Goal: Task Accomplishment & Management: Manage account settings

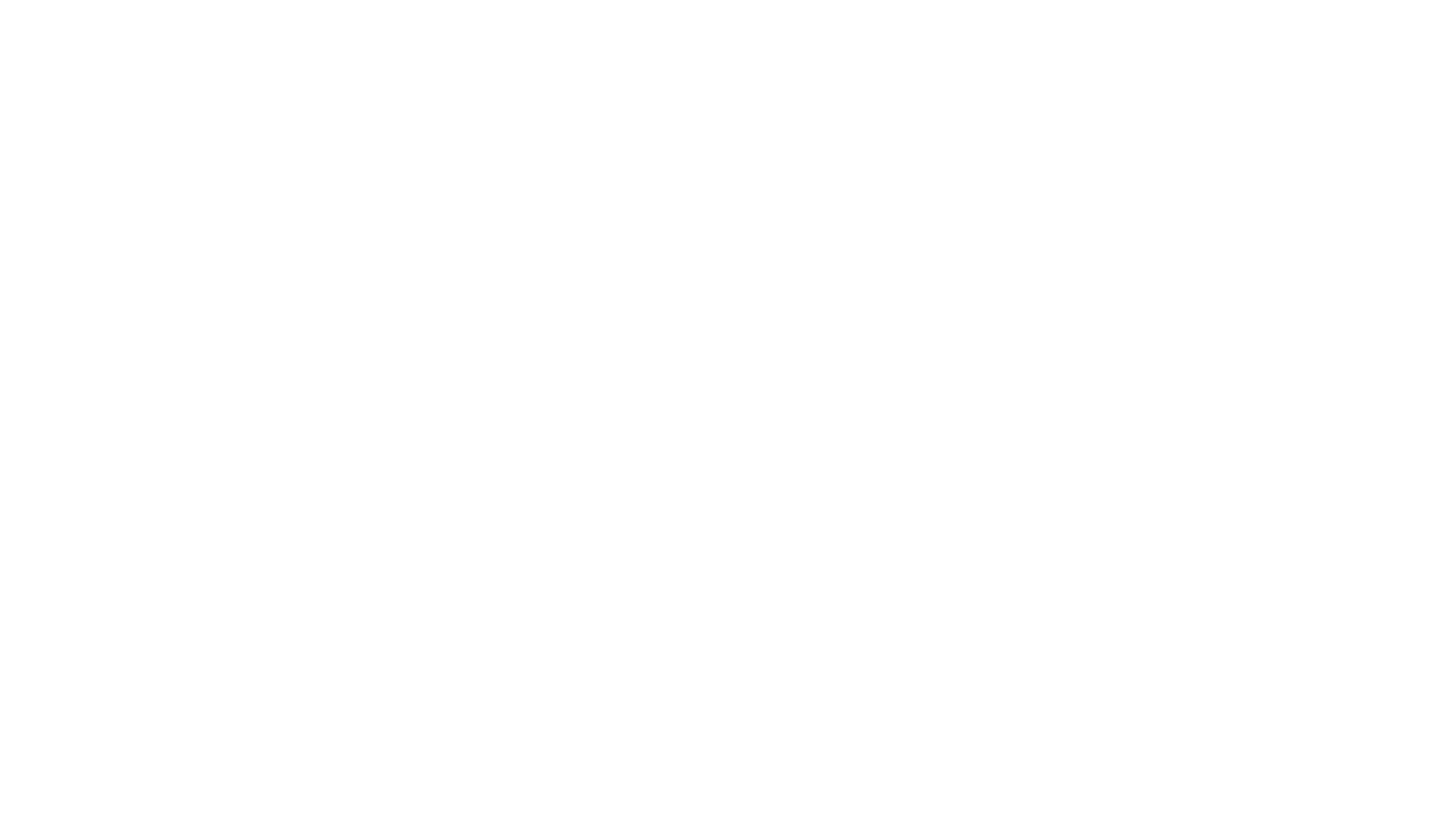
click at [827, 797] on div at bounding box center [728, 420] width 1456 height 839
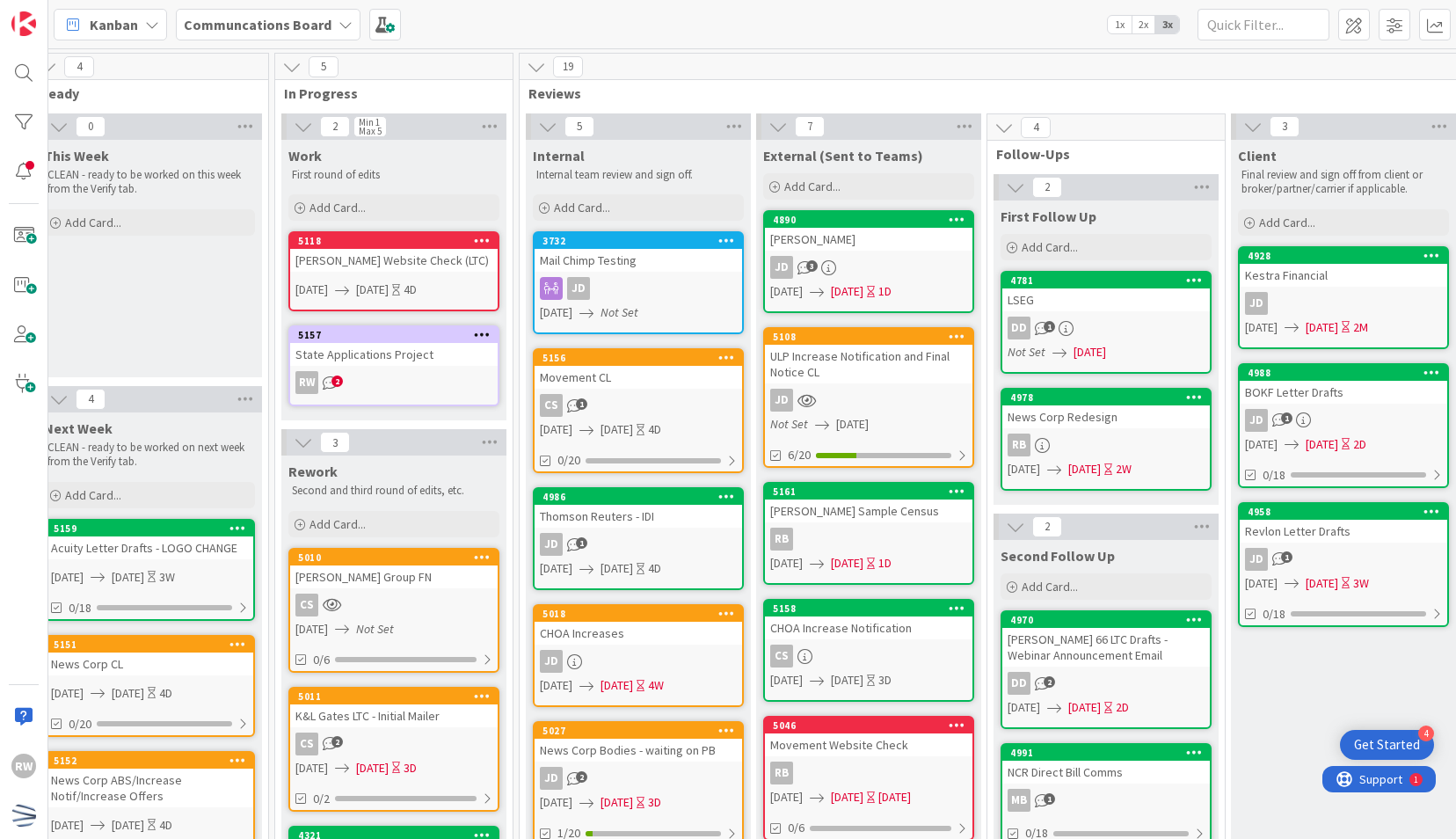
scroll to position [0, 486]
click at [1076, 281] on div "4781" at bounding box center [1109, 280] width 200 height 13
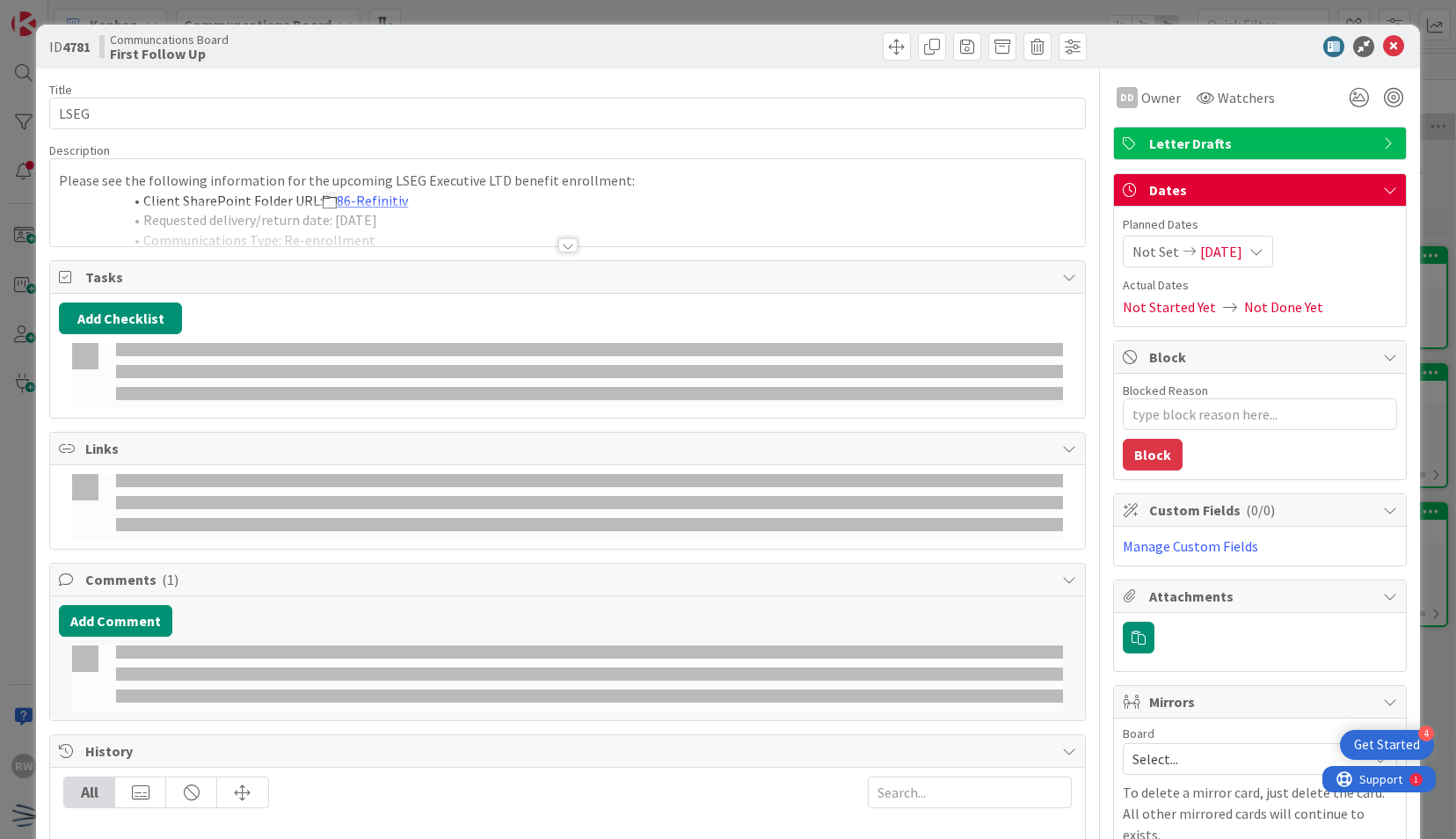
type textarea "x"
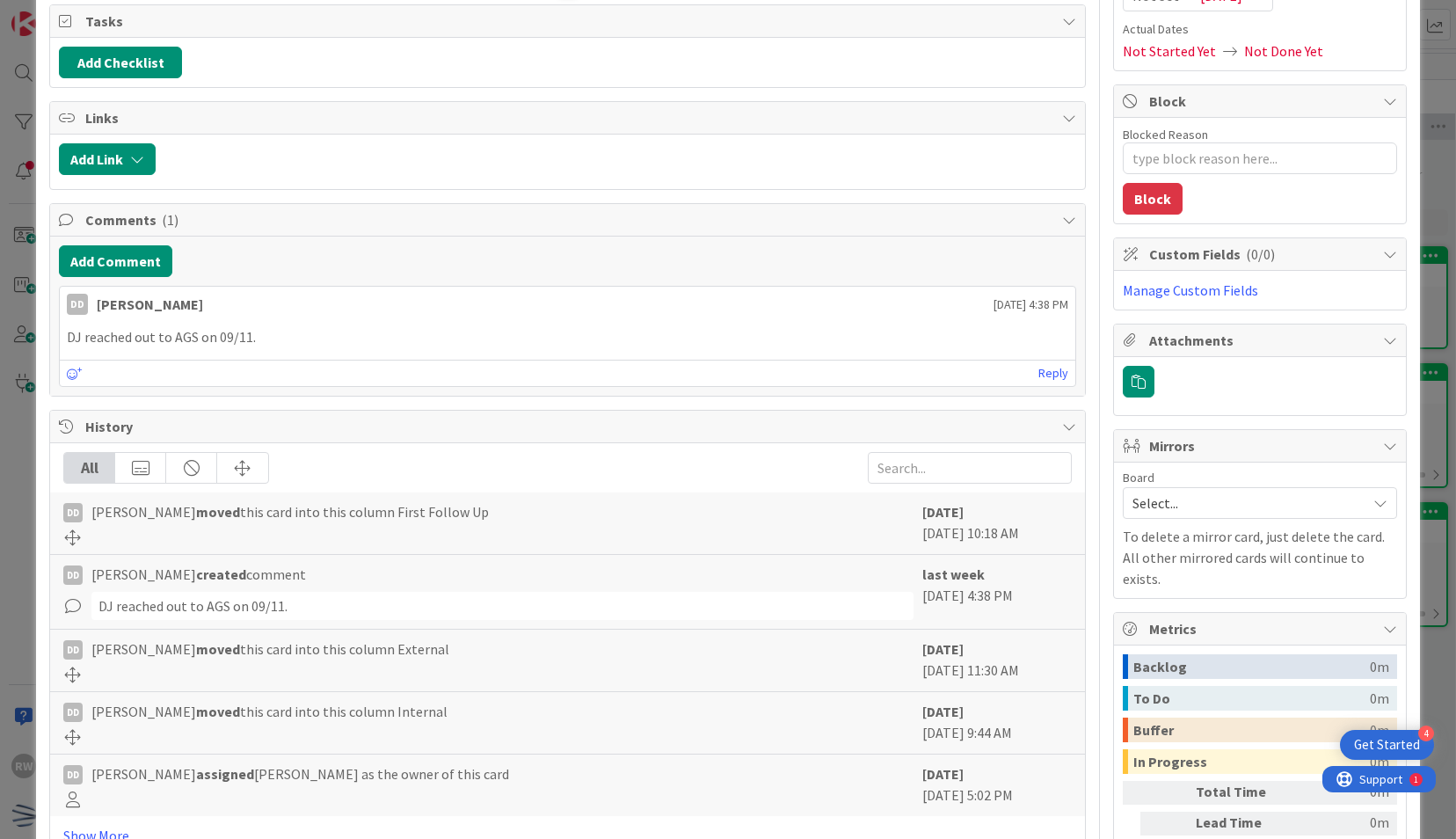
scroll to position [257, 0]
click at [382, 334] on p "DJ reached out to AGS on 09/11." at bounding box center [567, 336] width 1001 height 20
click at [147, 264] on button "Add Comment" at bounding box center [116, 259] width 114 height 32
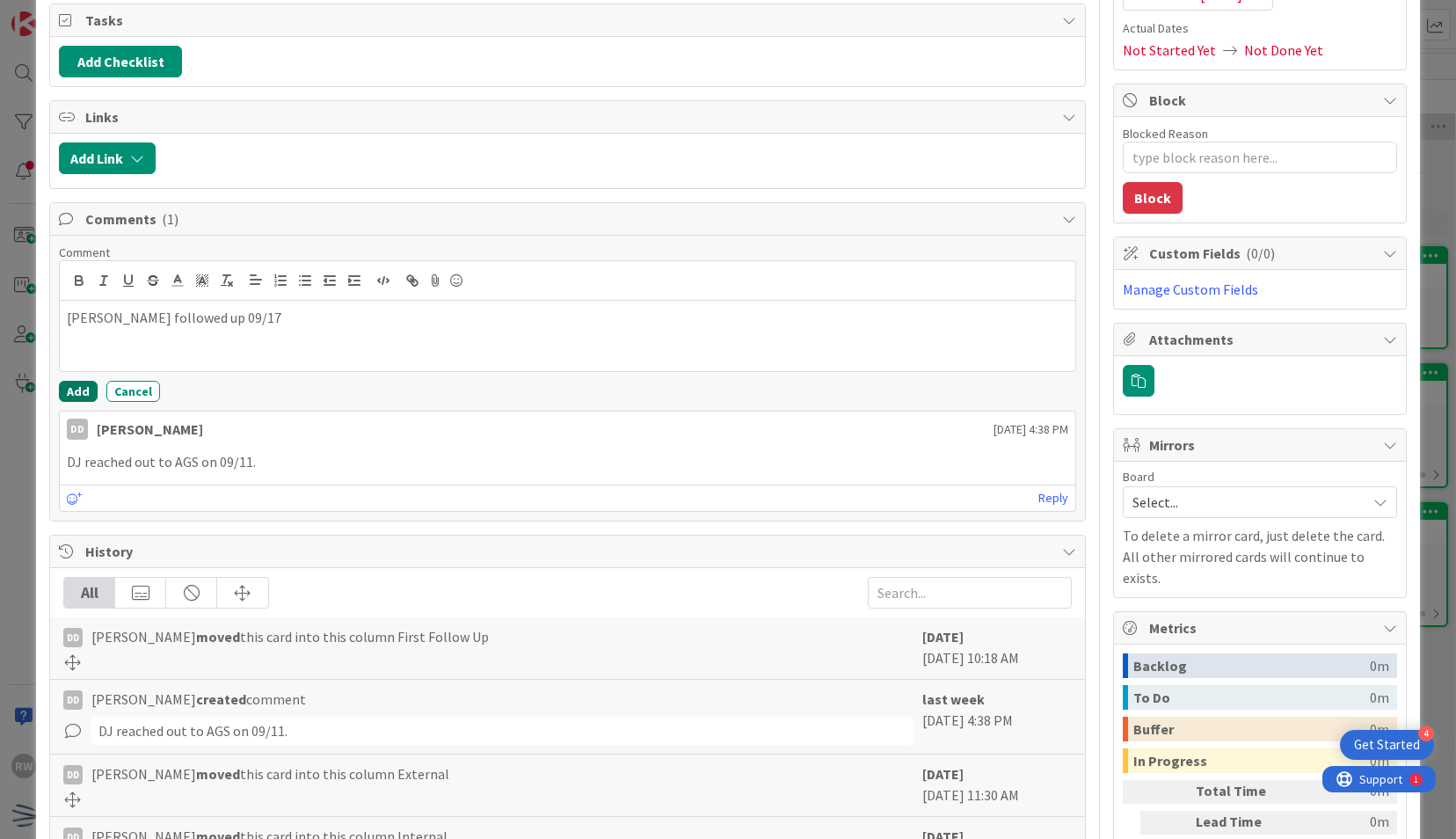
click at [81, 385] on button "Add" at bounding box center [78, 392] width 39 height 21
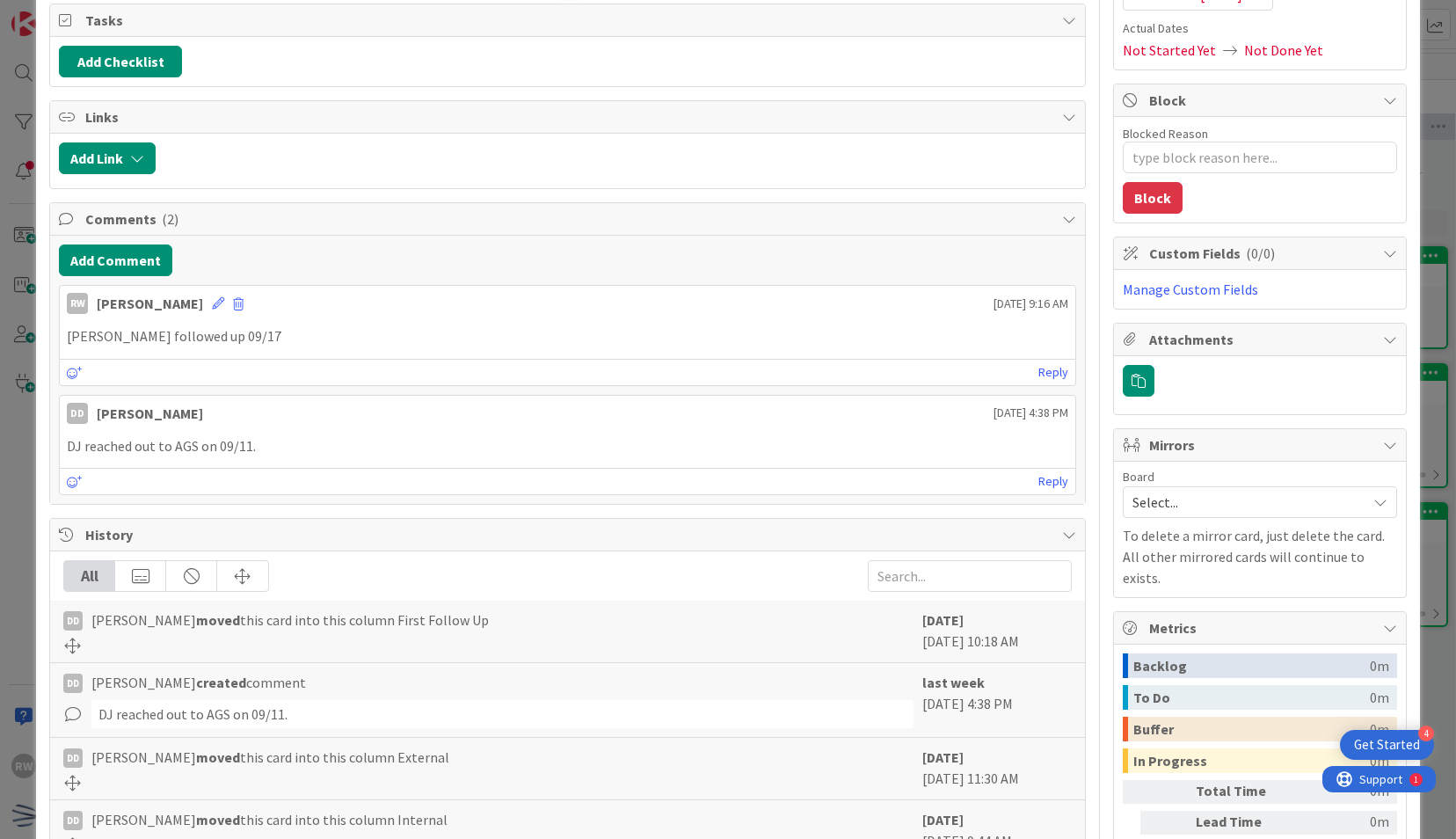
scroll to position [0, 0]
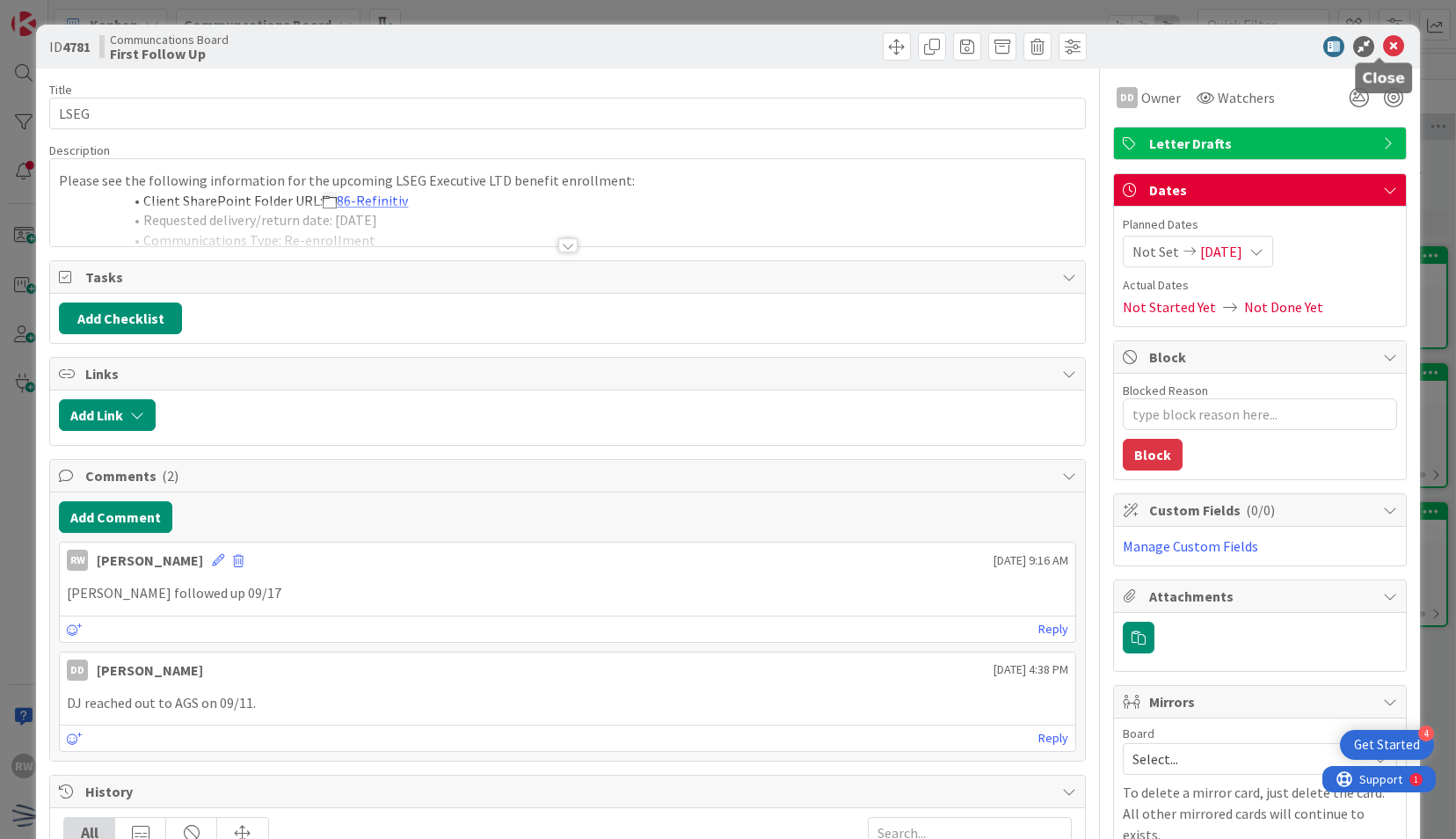
click at [1383, 44] on icon at bounding box center [1393, 46] width 21 height 21
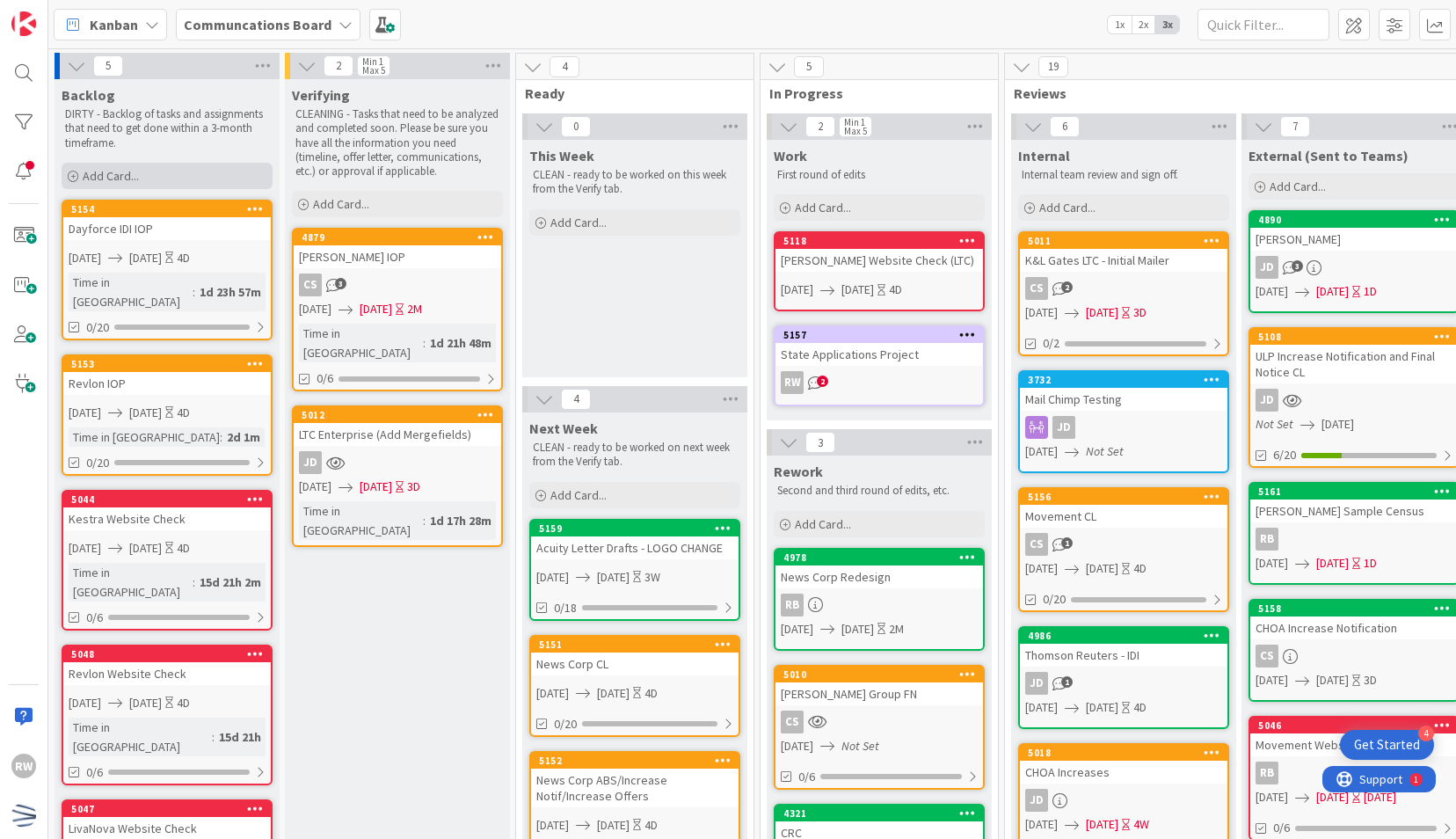
click at [135, 176] on span "Add Card..." at bounding box center [111, 176] width 56 height 15
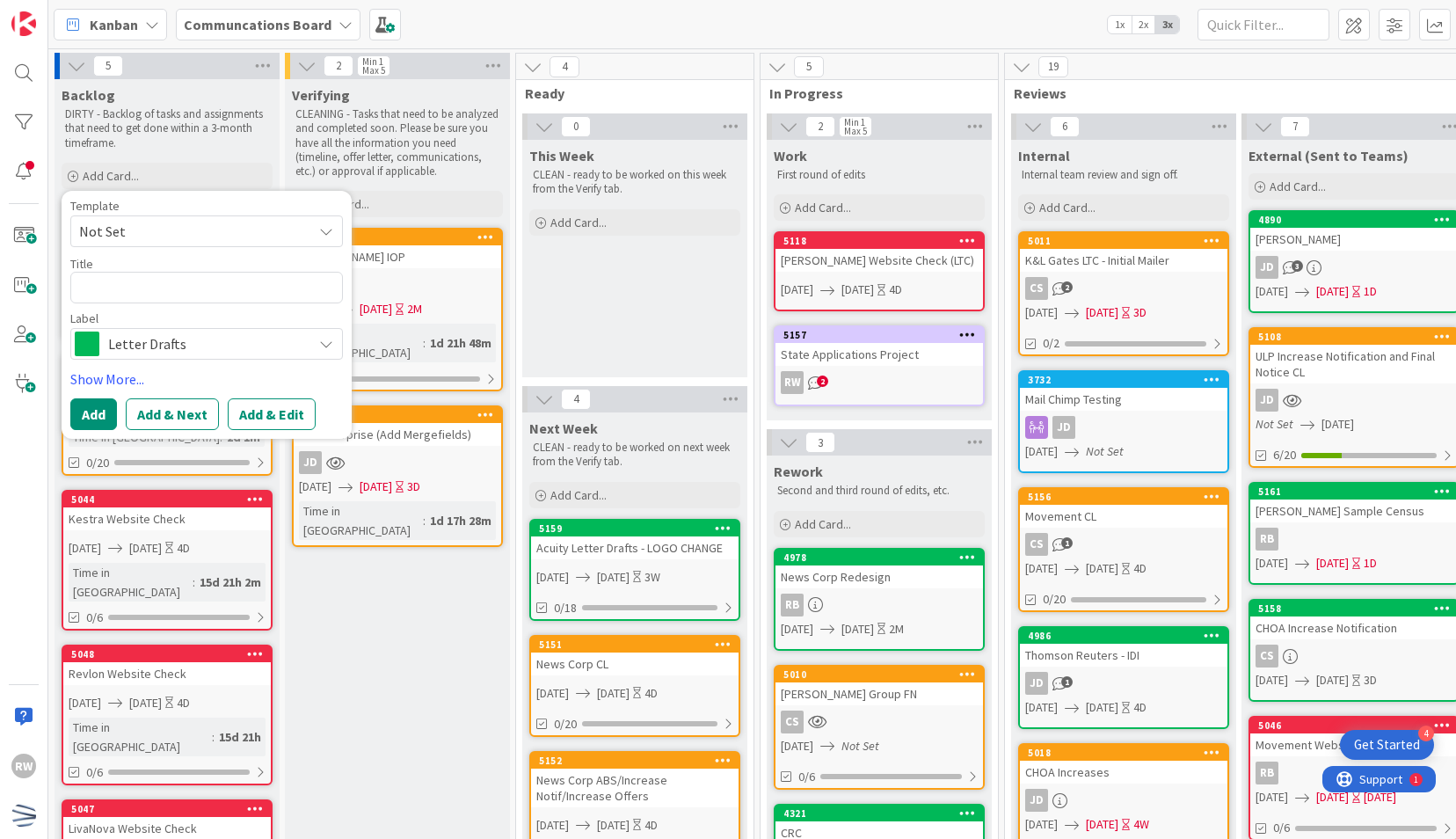
click at [165, 343] on span "Letter Drafts" at bounding box center [205, 344] width 195 height 25
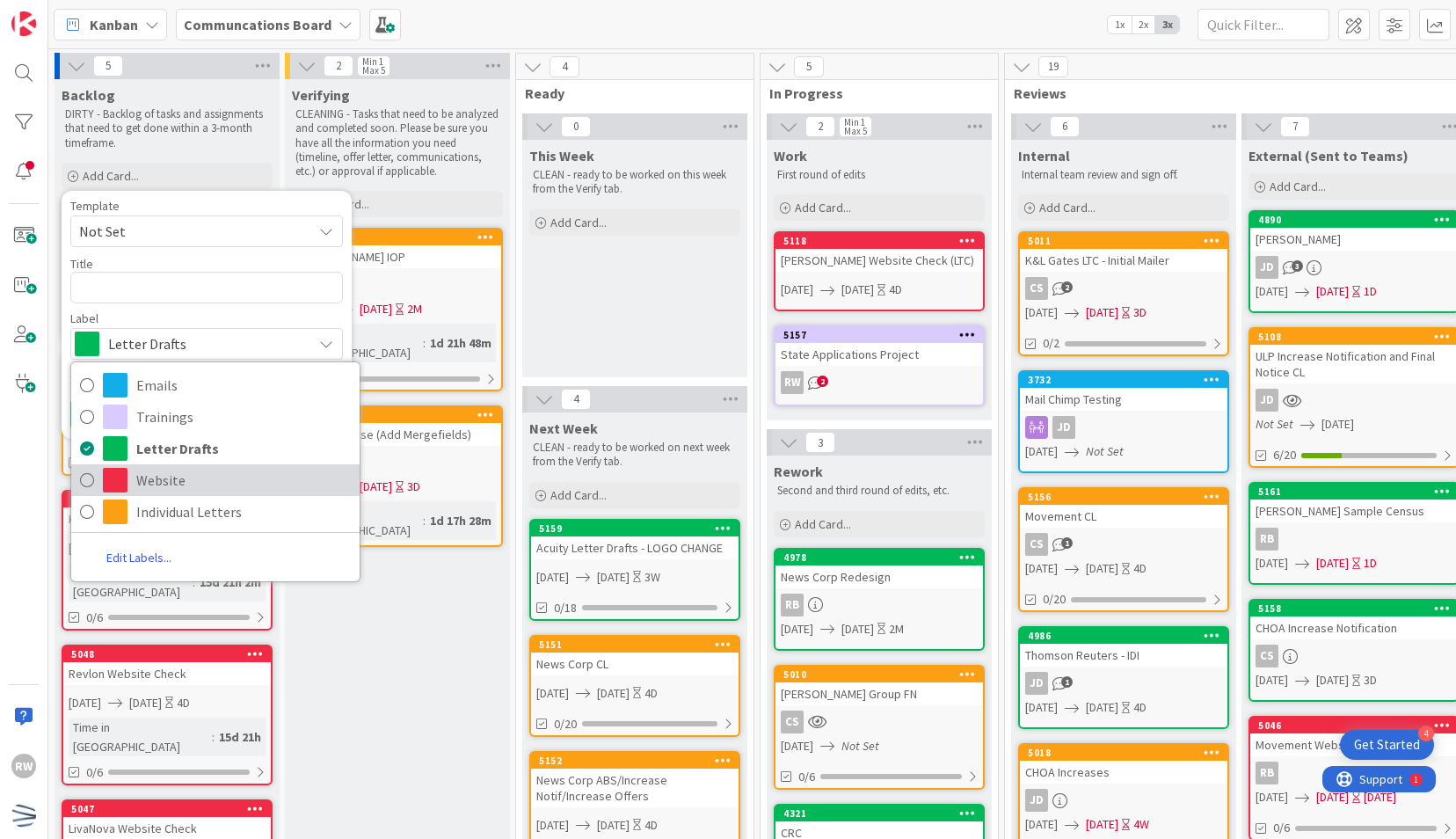
click at [174, 481] on span "Website" at bounding box center [243, 479] width 214 height 26
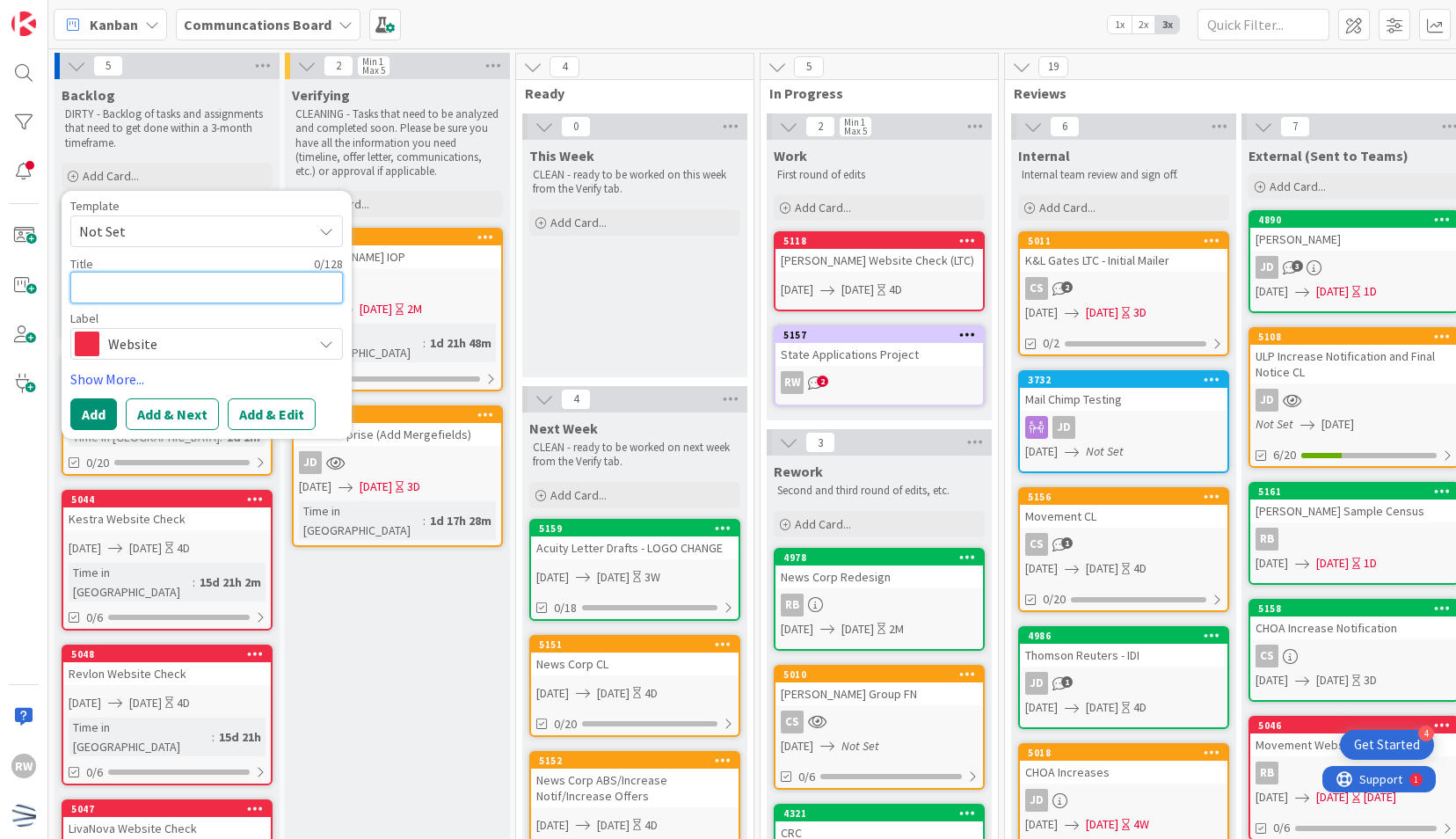
click at [195, 295] on textarea at bounding box center [206, 287] width 273 height 32
click at [553, 300] on div "This Week CLEAN - ready to be worked on this week from the Verify tab. Add Card…" at bounding box center [634, 258] width 225 height 237
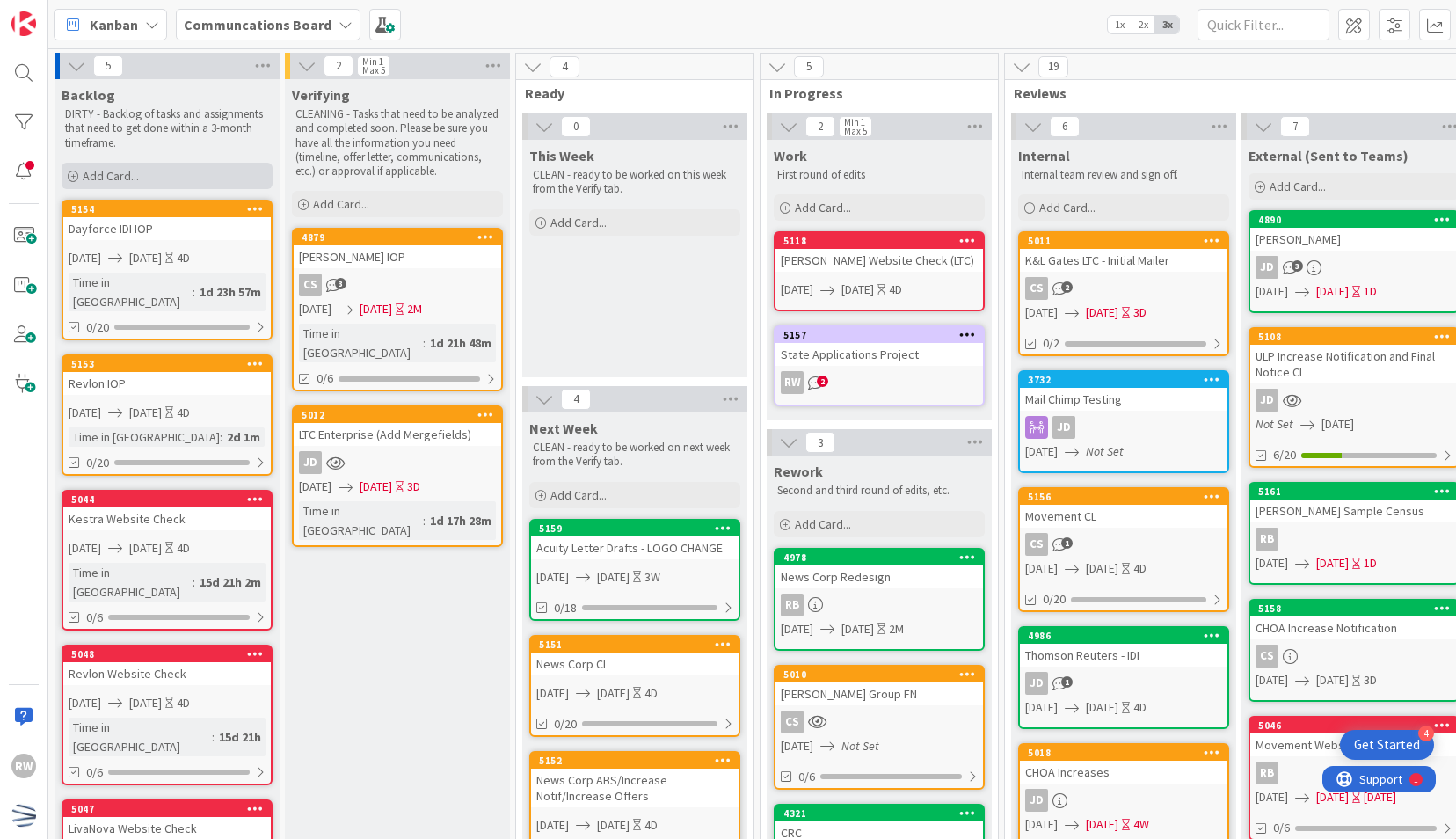
click at [234, 171] on div "Add Card..." at bounding box center [167, 176] width 211 height 26
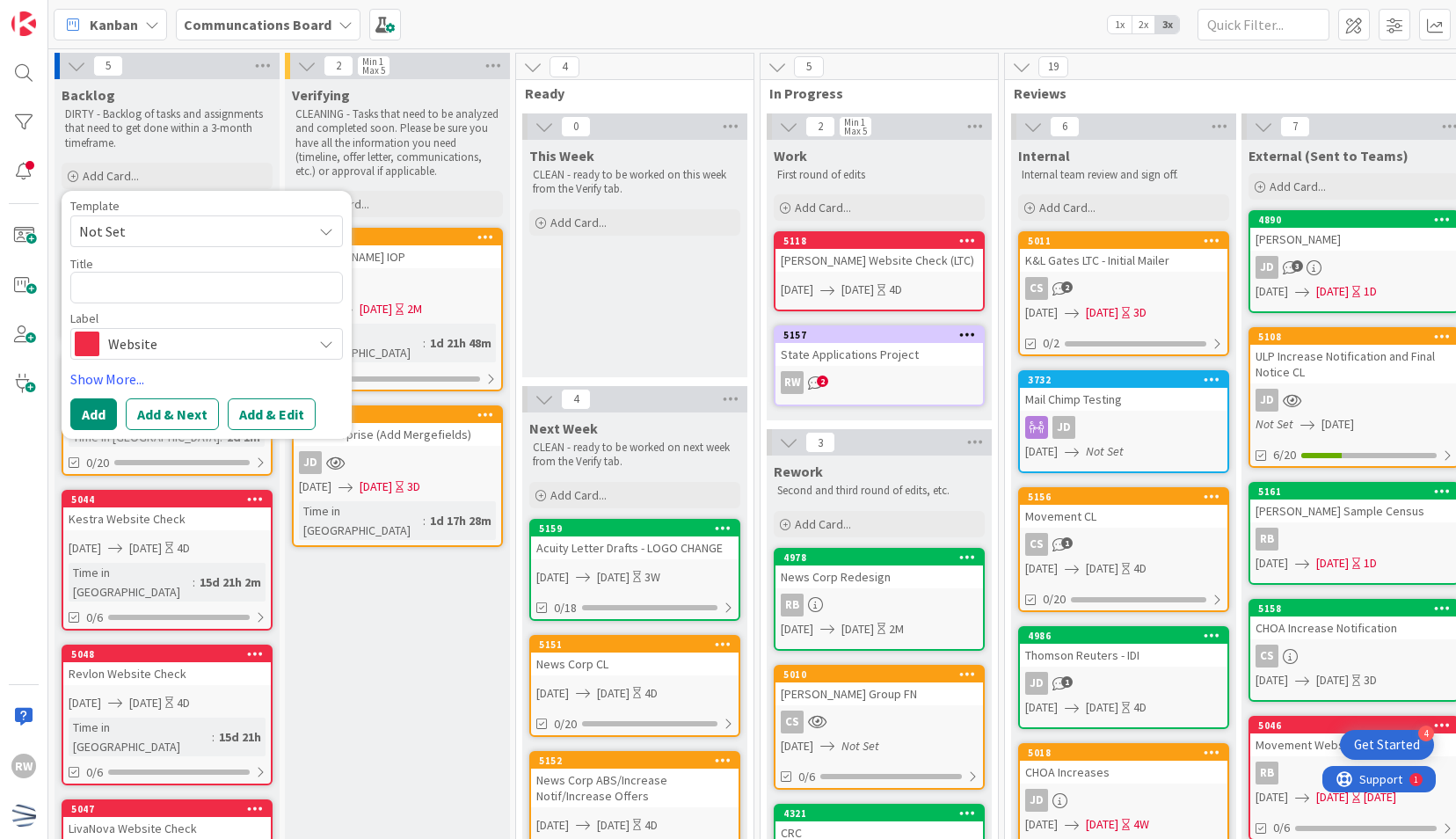
click at [211, 233] on span "Not Set" at bounding box center [189, 231] width 220 height 23
click at [202, 288] on textarea at bounding box center [206, 287] width 273 height 32
type textarea "x"
type textarea "N"
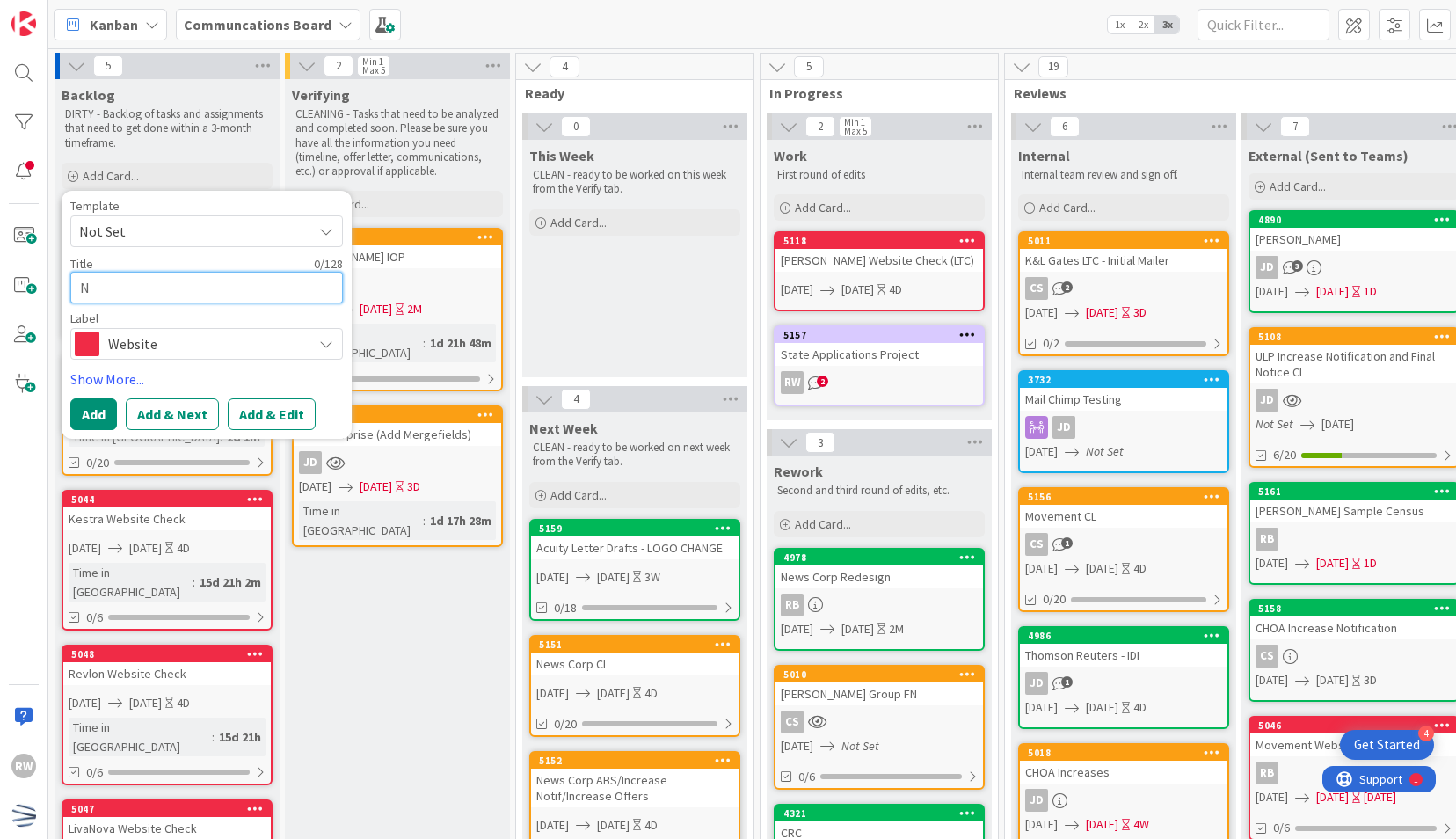
type textarea "x"
type textarea "Ne"
type textarea "x"
type textarea "New"
type textarea "x"
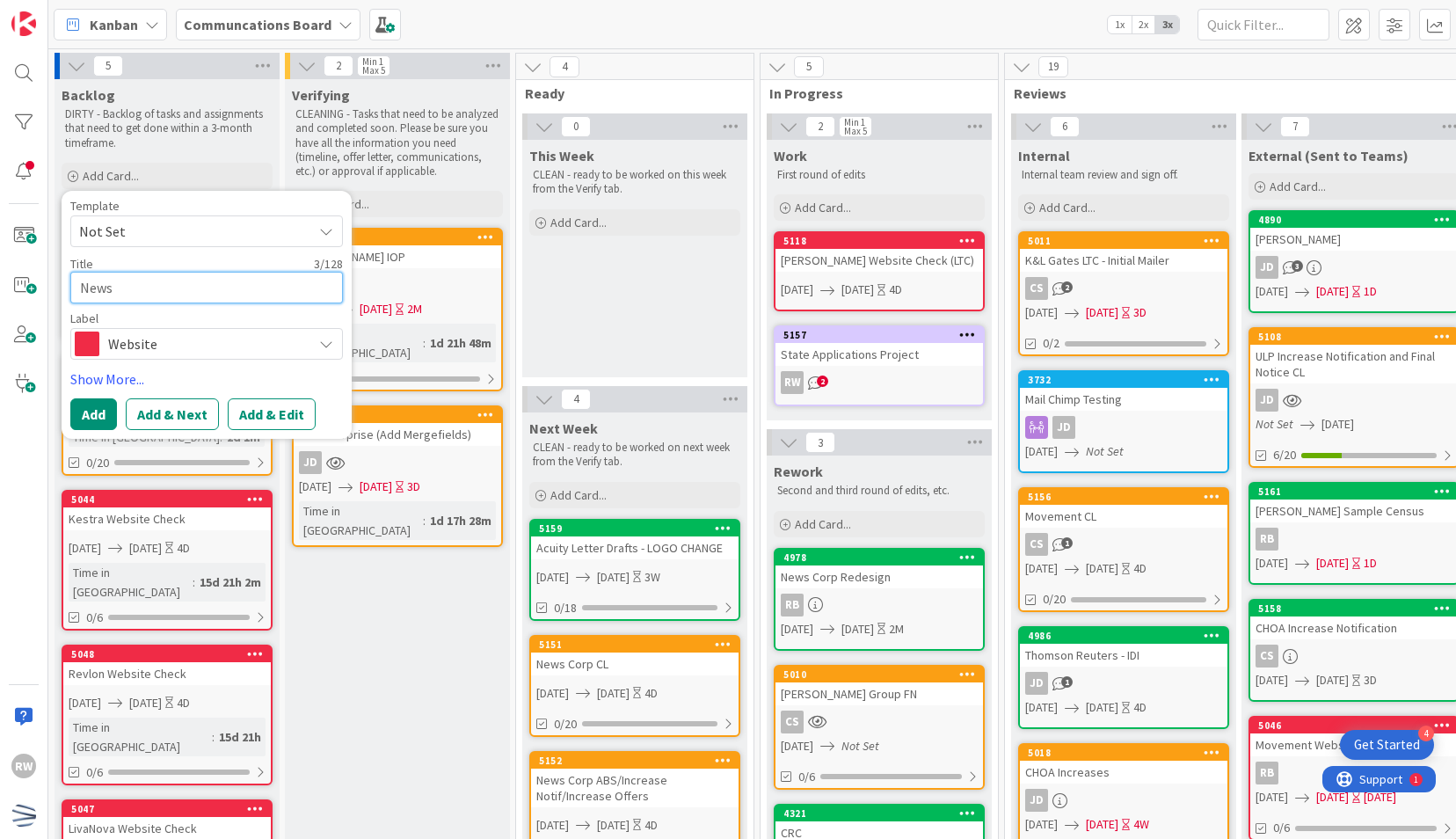
type textarea "News"
type textarea "x"
type textarea "News C"
type textarea "x"
type textarea "News Co"
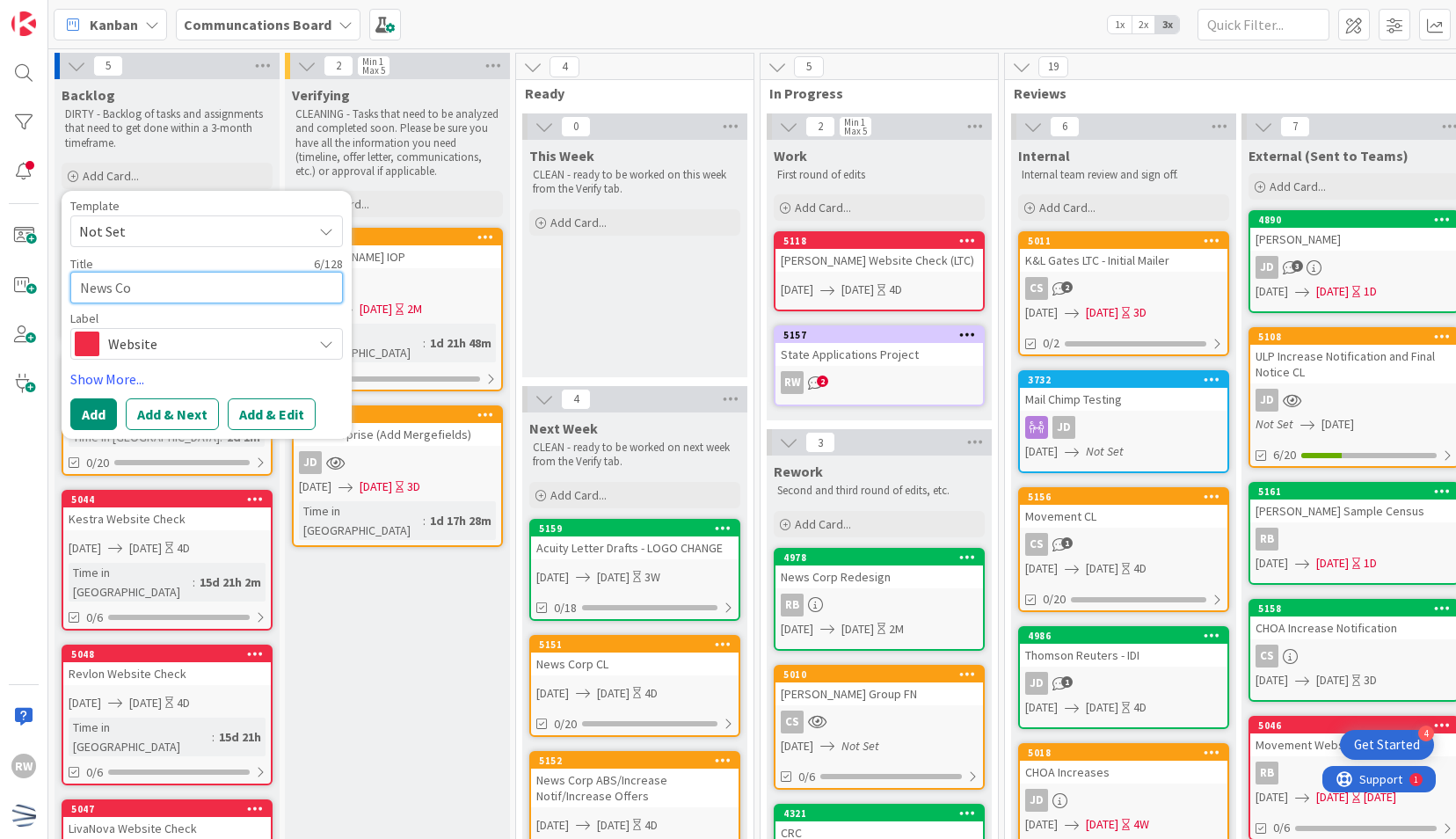
type textarea "x"
type textarea "News Cor"
type textarea "x"
type textarea "News Corp"
type textarea "x"
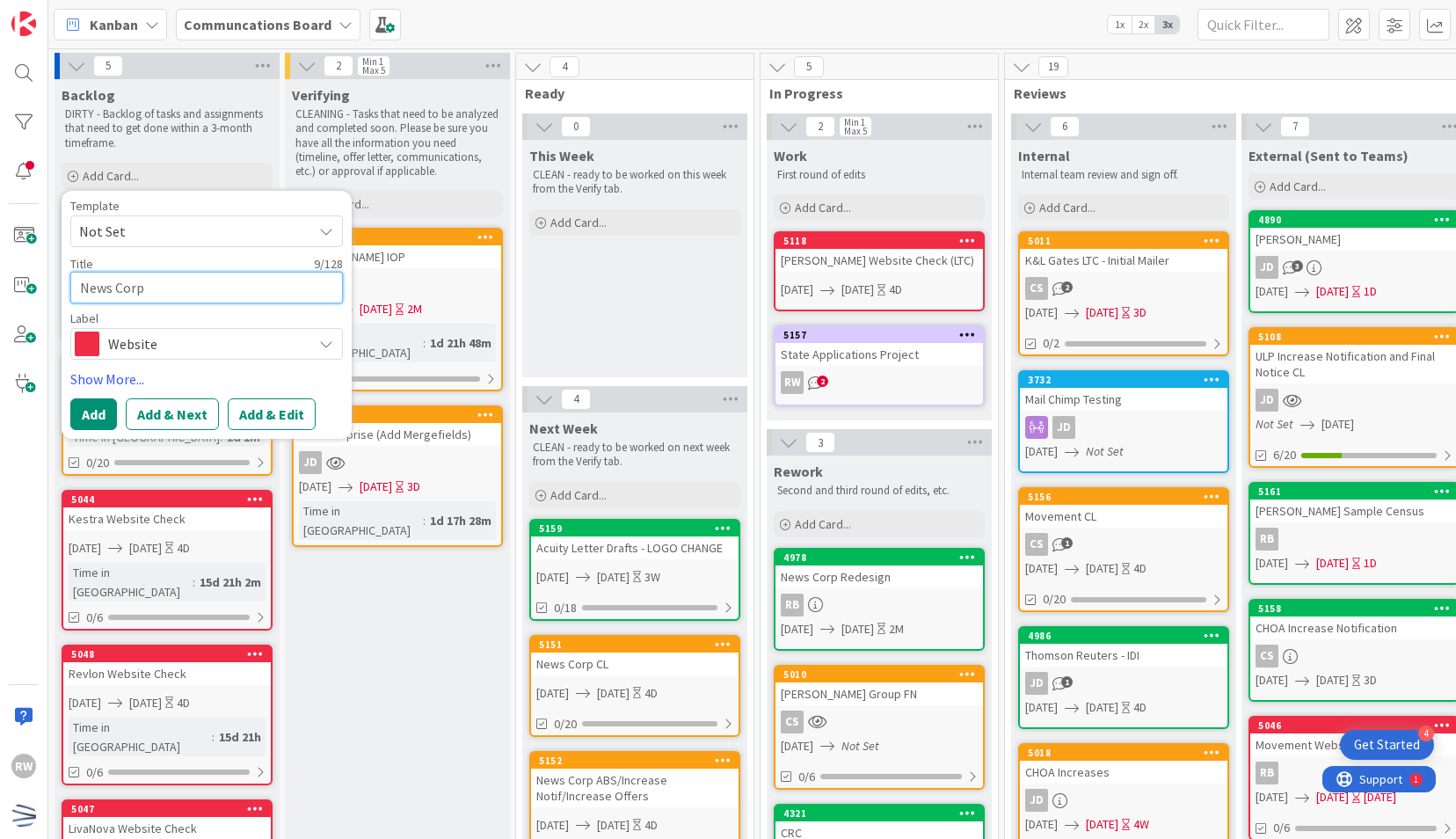
type textarea "News Corp"
type textarea "x"
type textarea "News Corp W"
type textarea "x"
type textarea "News Corp We"
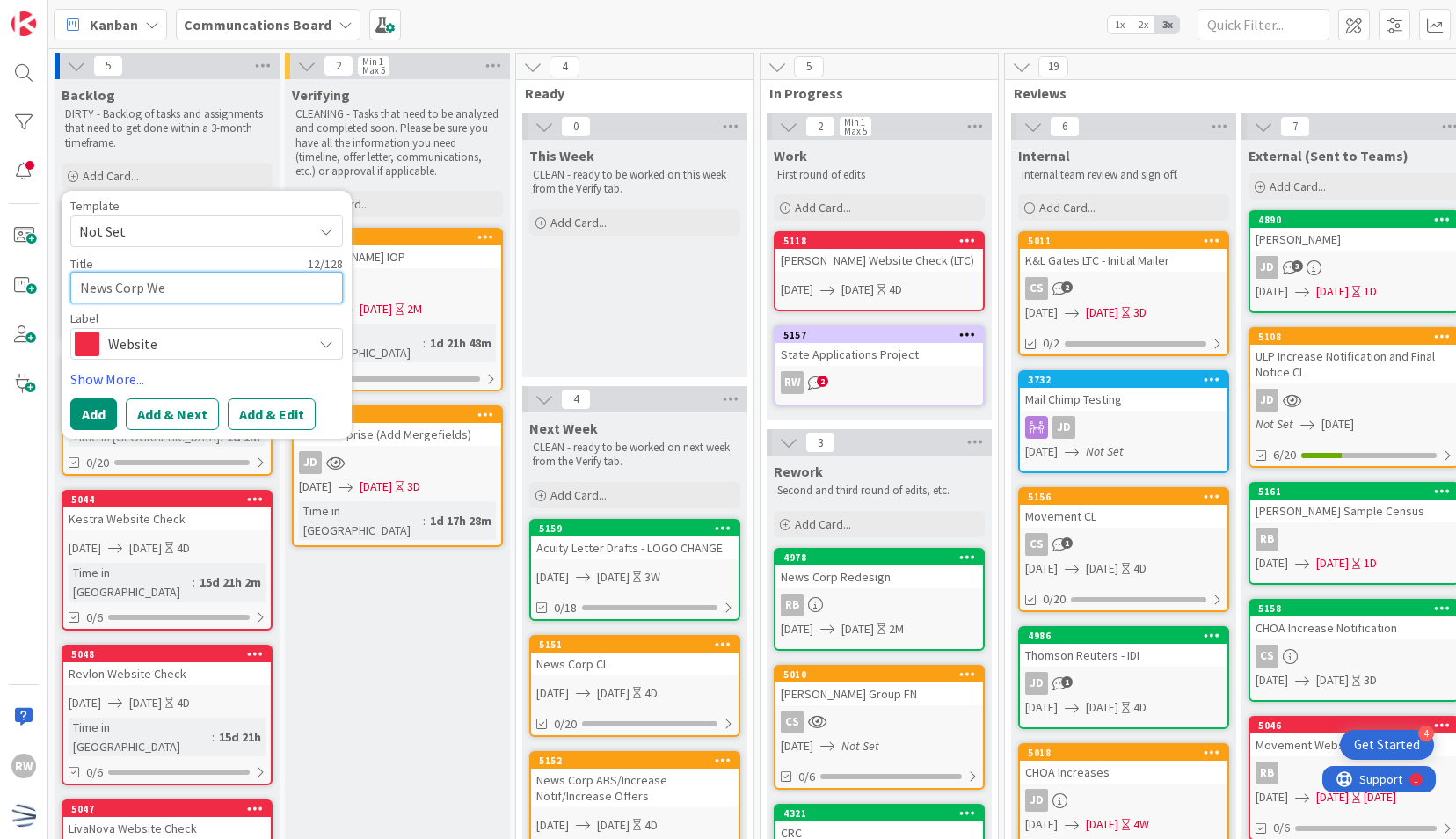
type textarea "x"
type textarea "News Corp Web"
type textarea "x"
type textarea "News Corp Webs"
type textarea "x"
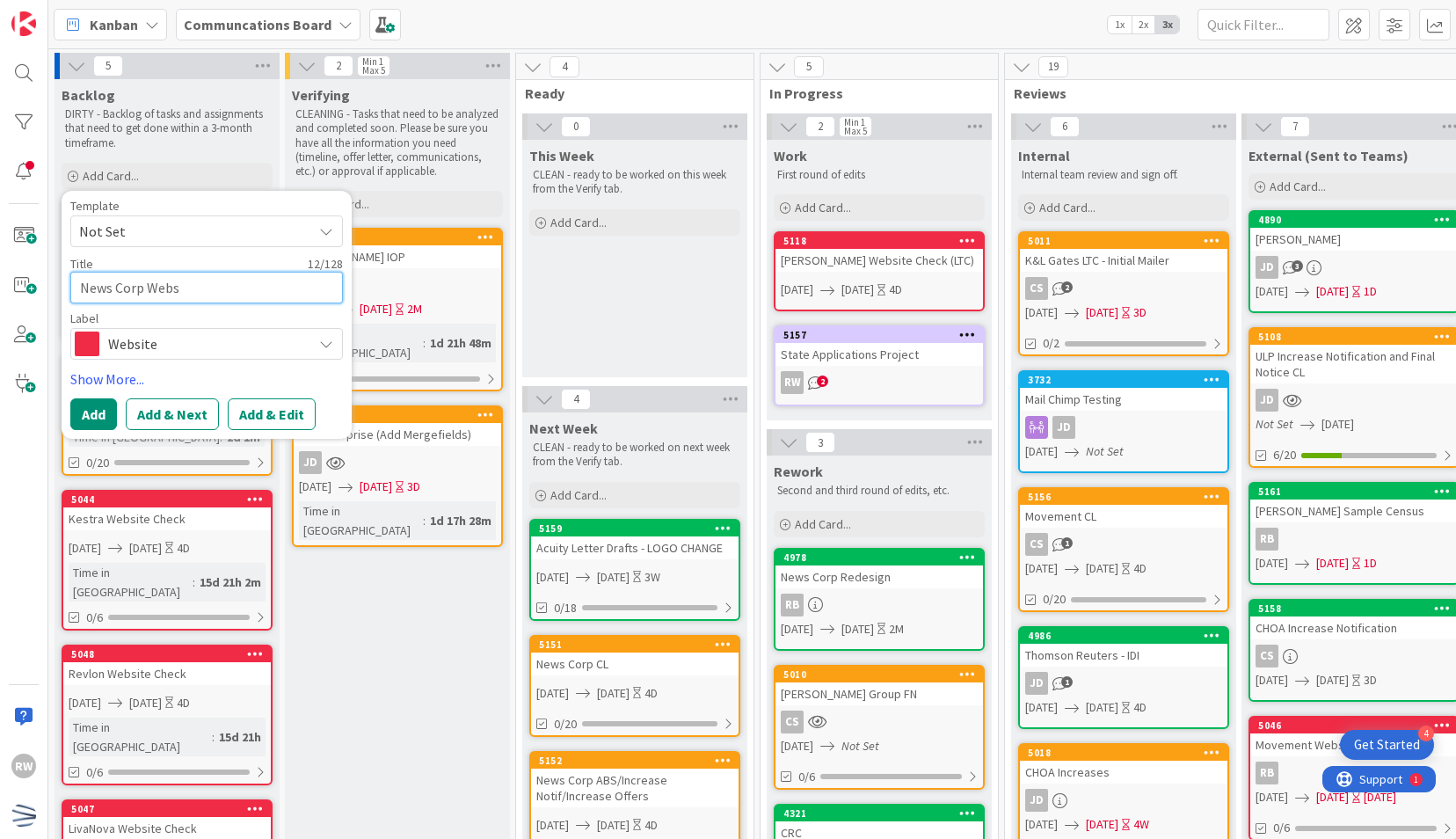
type textarea "News Corp Websi"
type textarea "x"
type textarea "News Corp Websie"
type textarea "x"
type textarea "News Corp Websi"
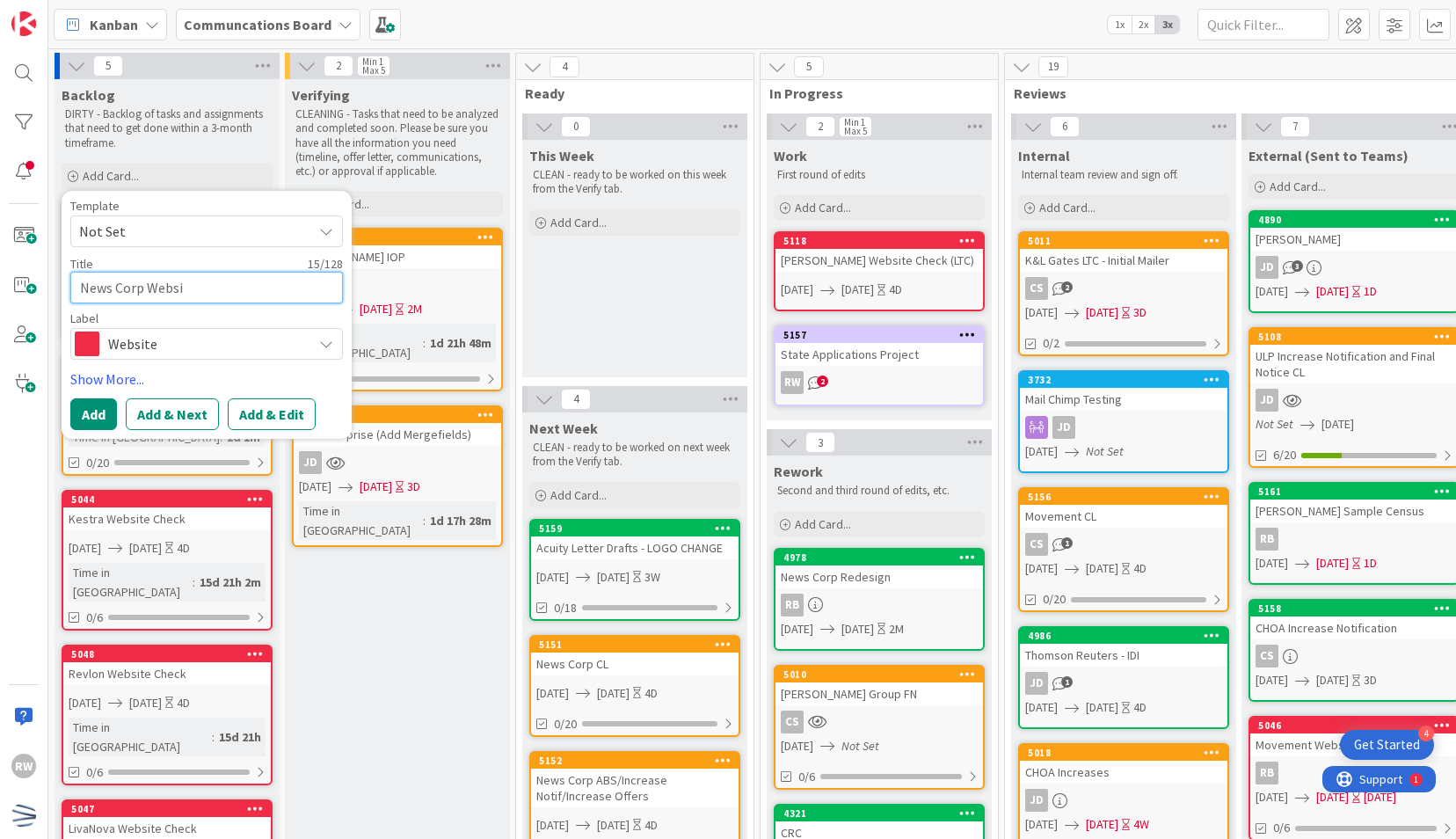
type textarea "x"
type textarea "News Corp Websit"
type textarea "x"
type textarea "News Corp Website"
click at [125, 371] on link "Show More..." at bounding box center [206, 379] width 273 height 21
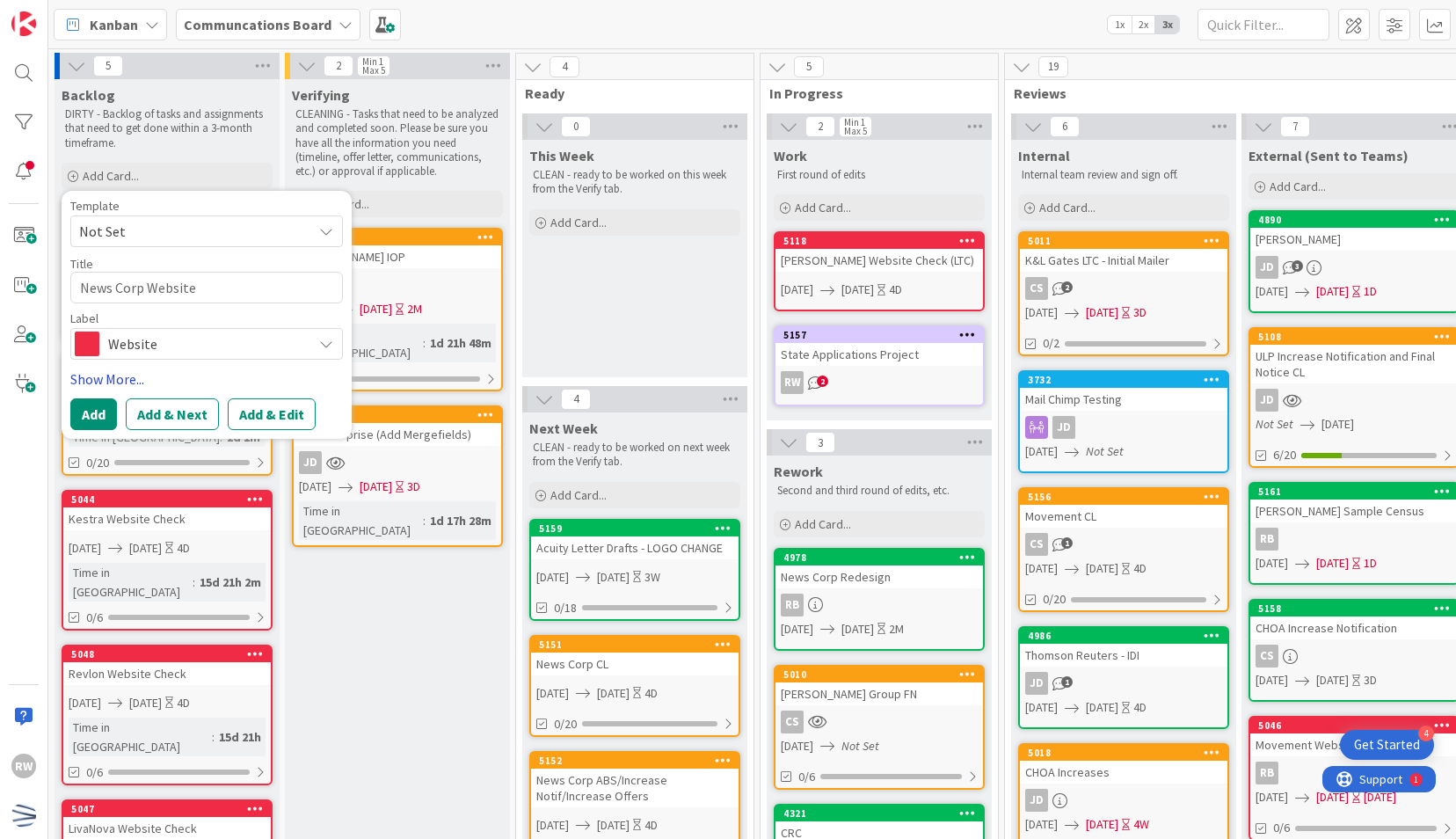
type textarea "x"
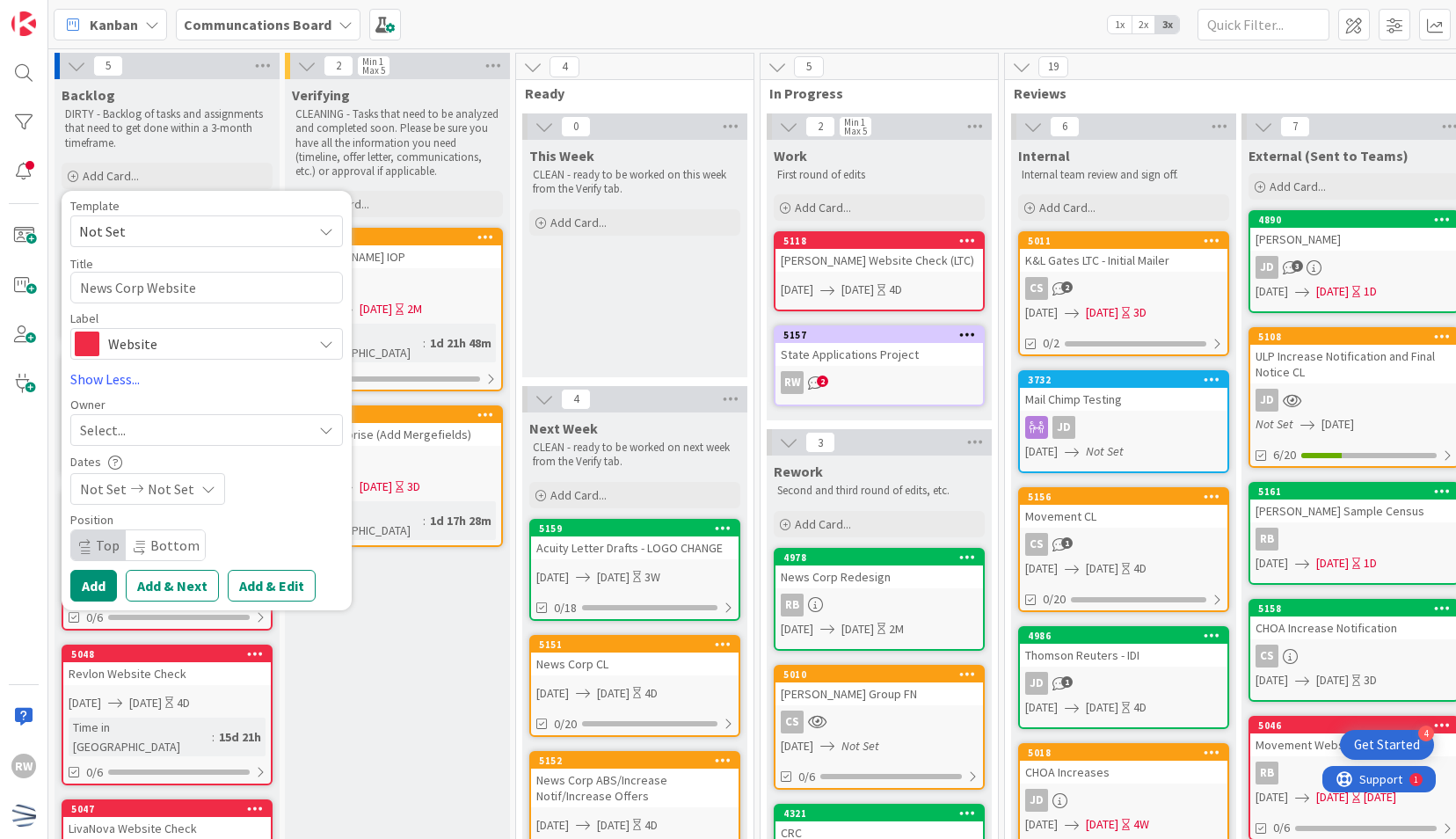
click at [153, 434] on div "Select..." at bounding box center [196, 430] width 232 height 21
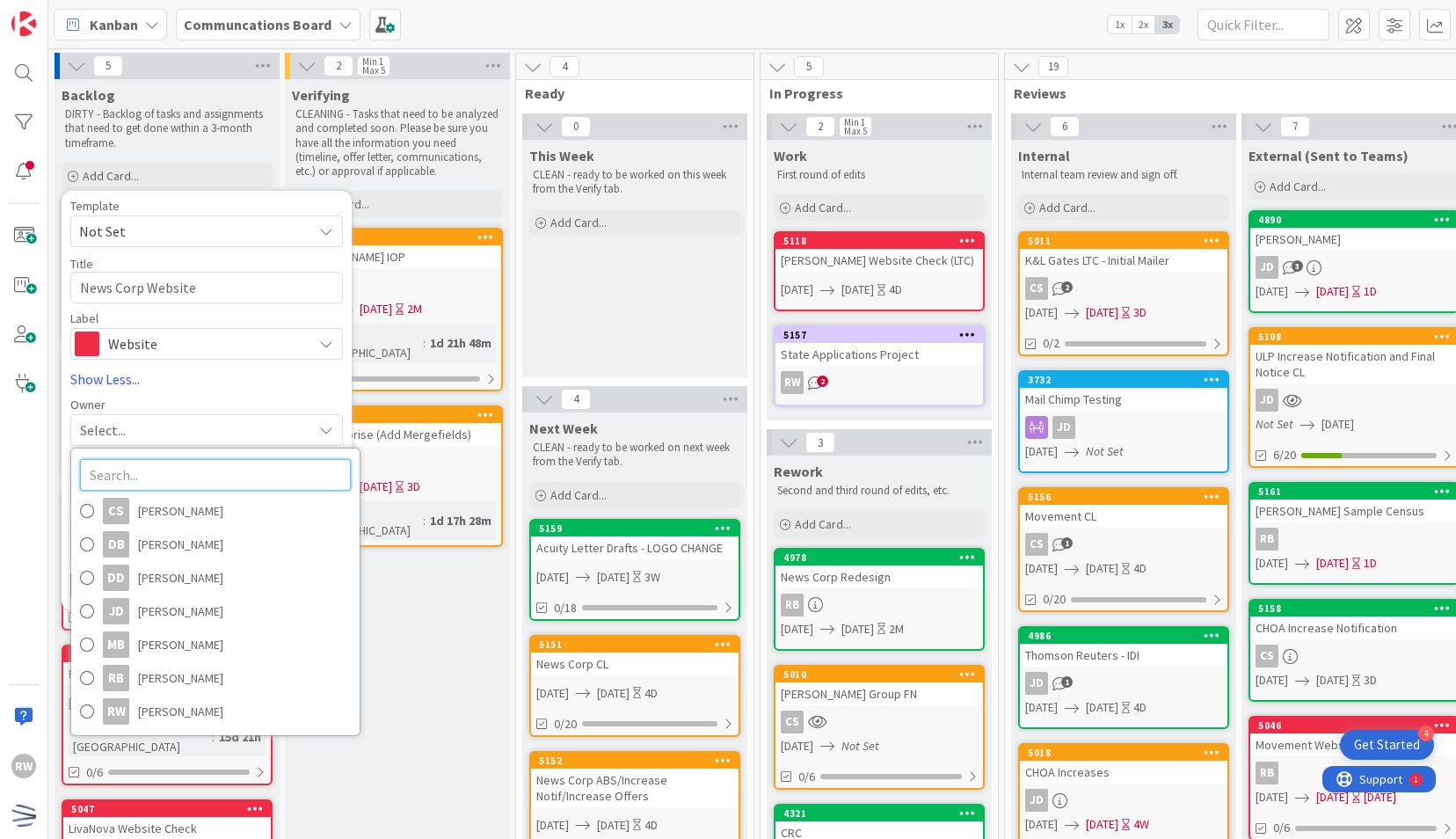
click at [173, 466] on input "text" at bounding box center [215, 474] width 271 height 32
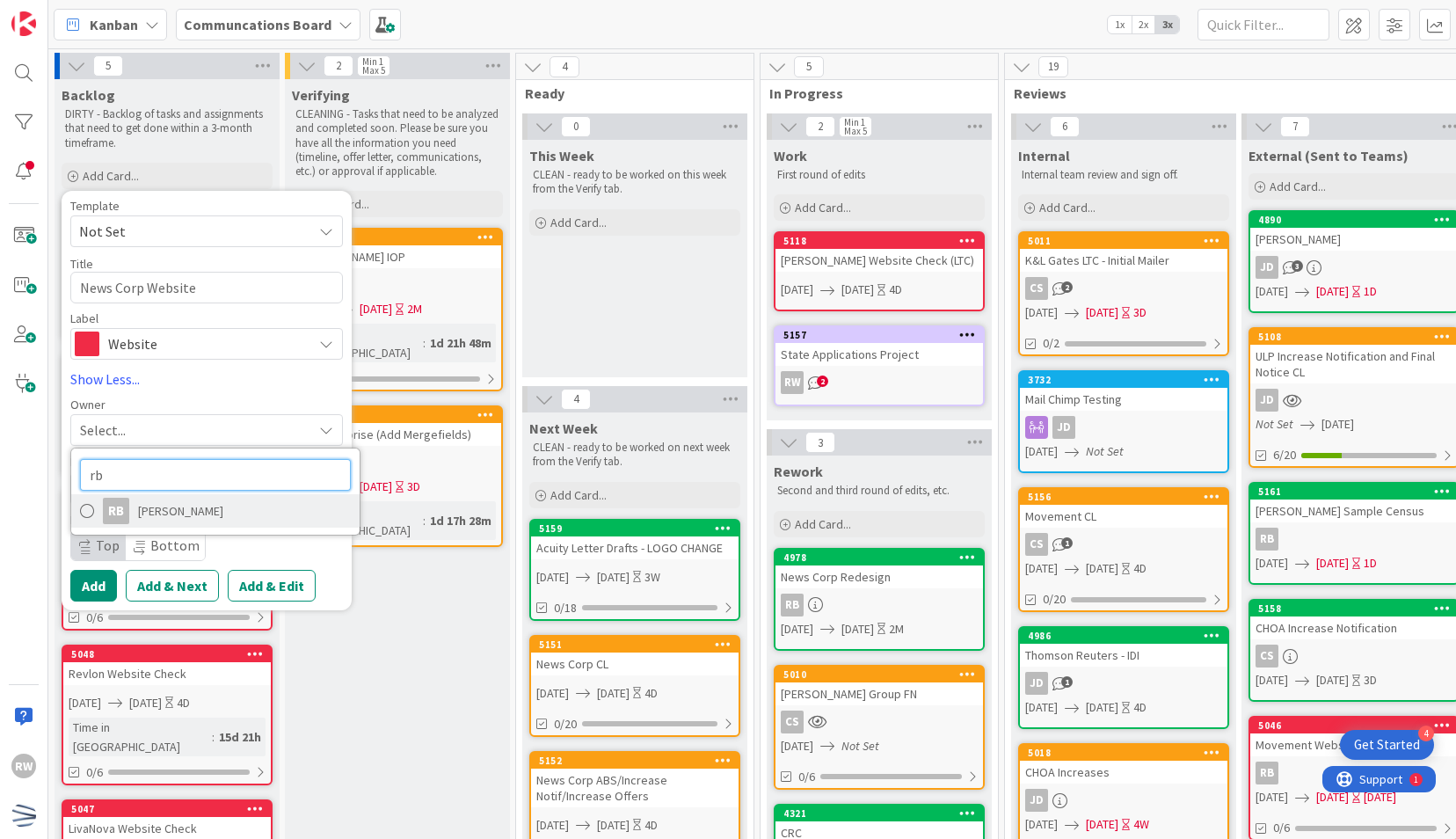
type input "rb"
click at [167, 518] on span "[PERSON_NAME]" at bounding box center [180, 510] width 85 height 26
type textarea "x"
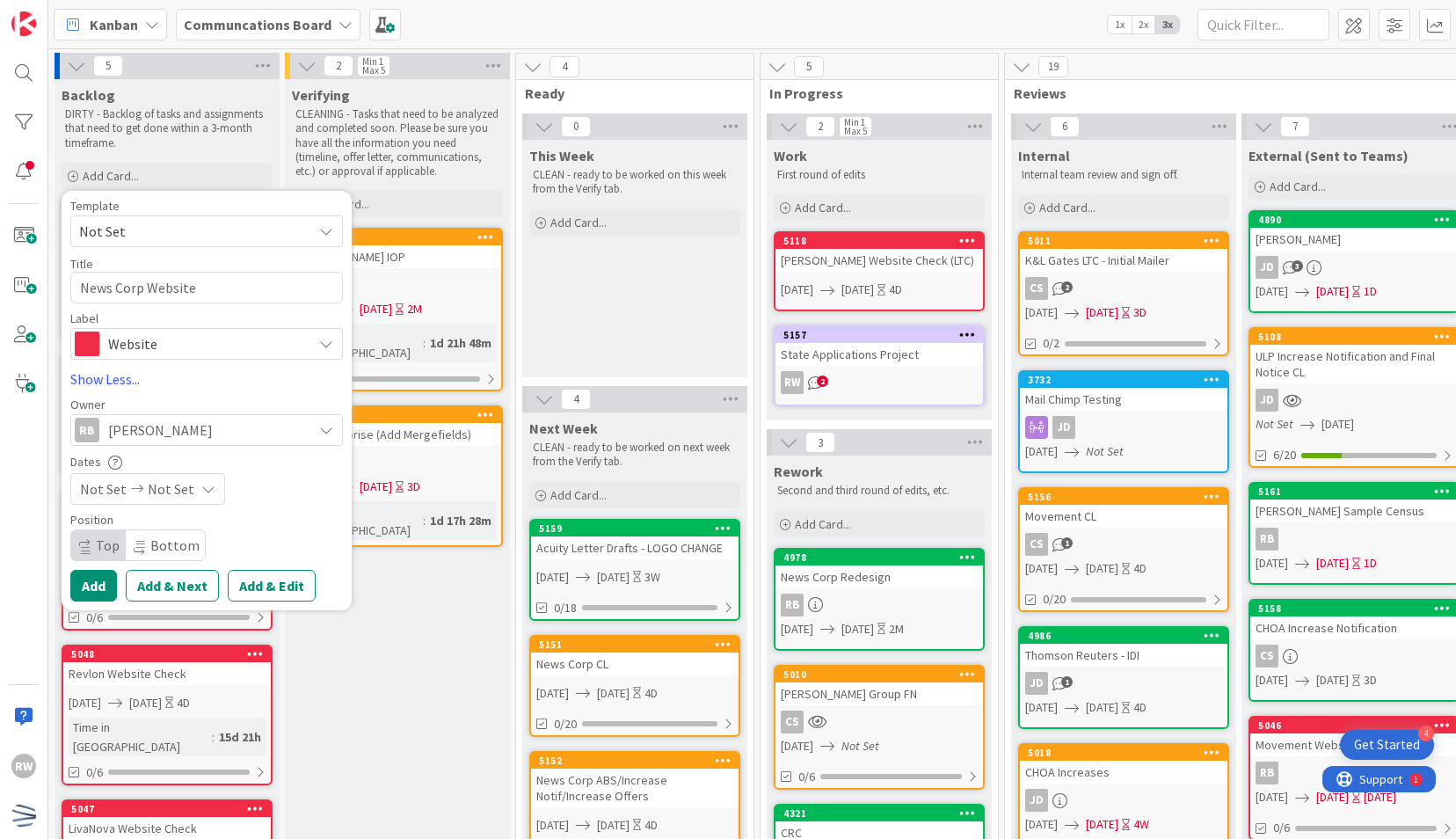
click at [118, 487] on span "Not Set" at bounding box center [103, 489] width 46 height 21
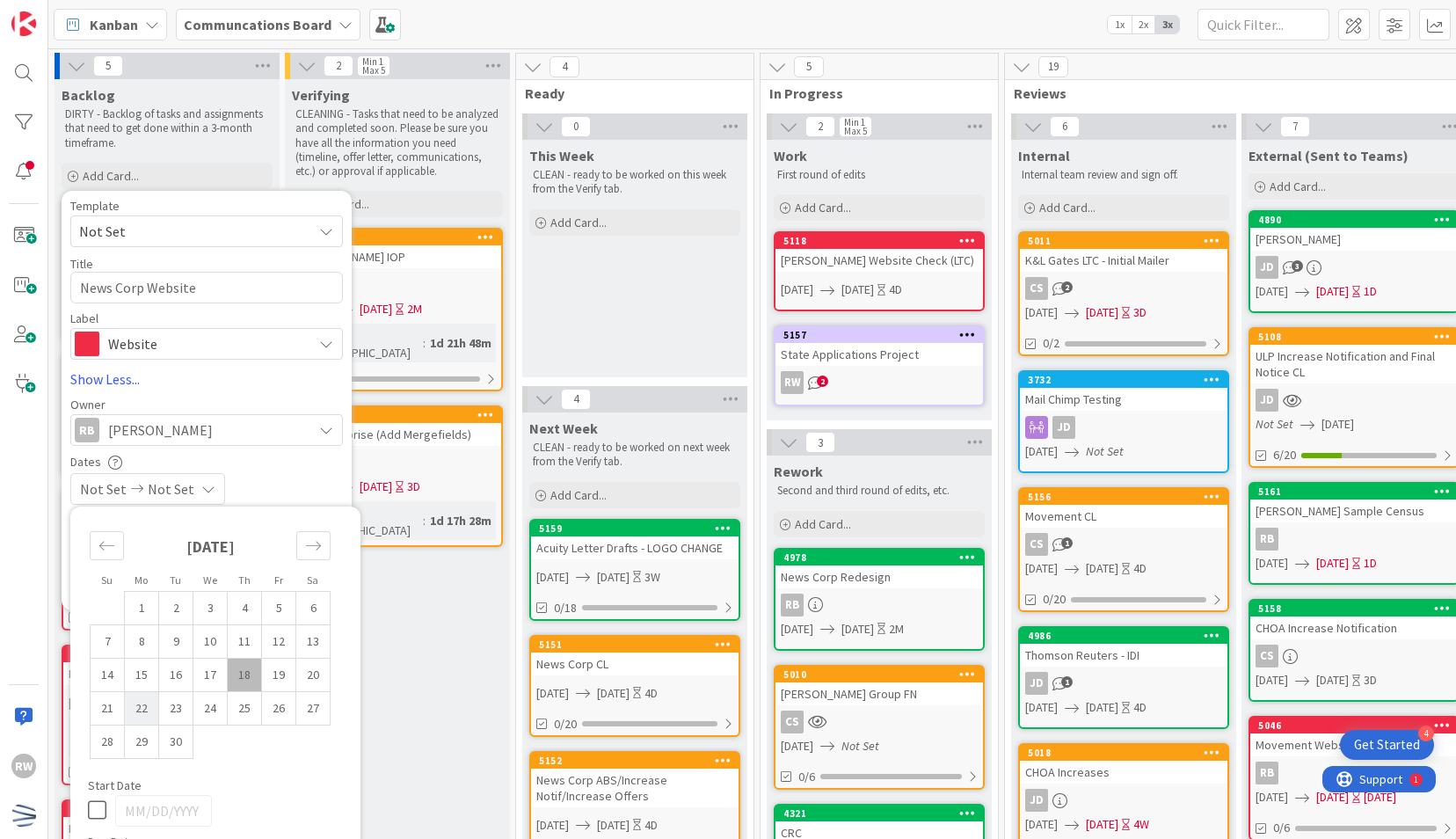
click at [143, 713] on td "22" at bounding box center [142, 708] width 35 height 34
type input "[DATE]"
type textarea "x"
click at [314, 543] on icon "Move forward to switch to the next month." at bounding box center [312, 545] width 16 height 16
click at [107, 544] on icon "Move backward to switch to the previous month." at bounding box center [106, 545] width 14 height 9
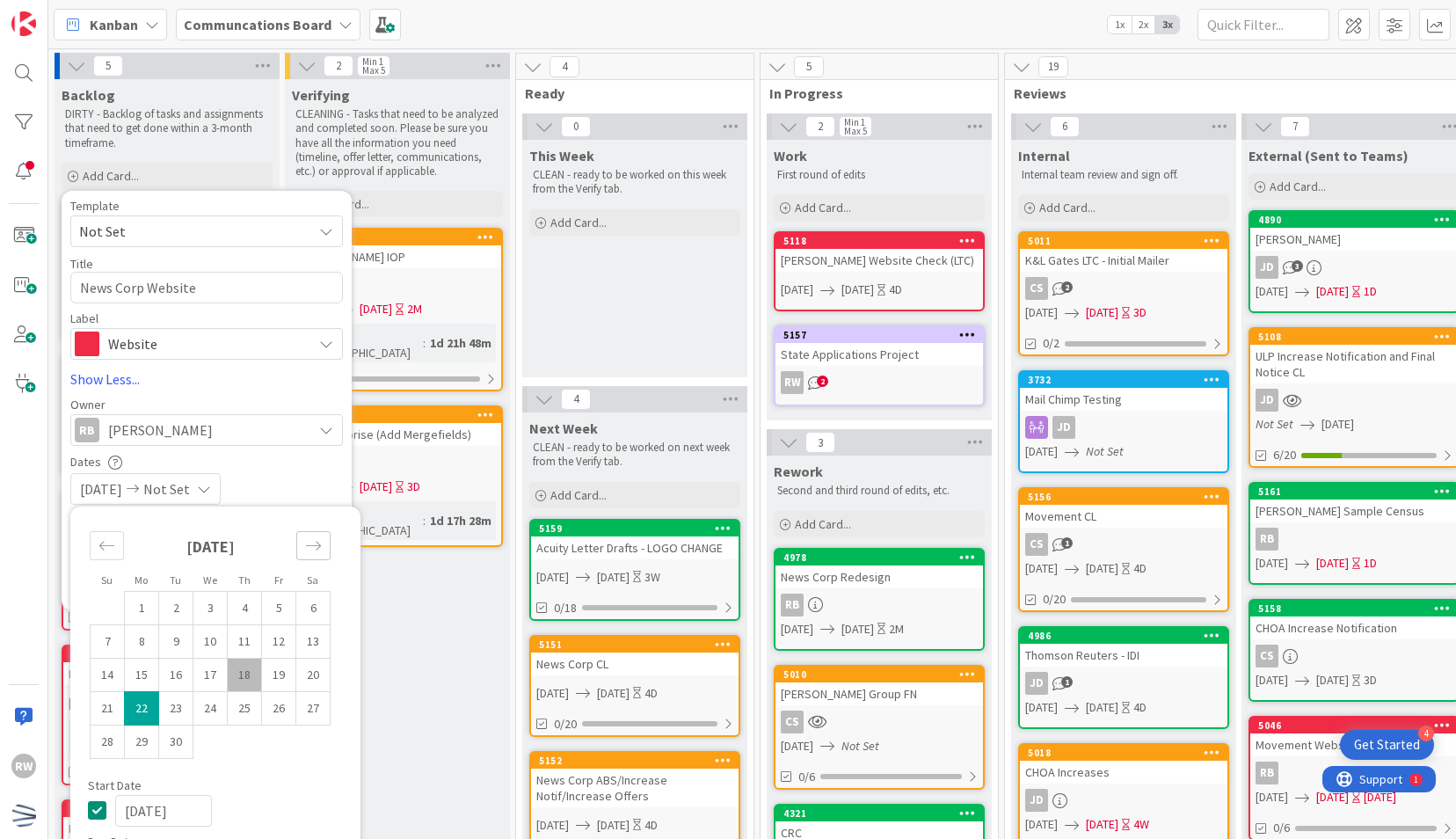
click at [310, 544] on icon "Move forward to switch to the next month." at bounding box center [312, 545] width 14 height 9
click at [211, 615] on td "1" at bounding box center [211, 608] width 35 height 34
type input "[DATE]"
click at [292, 378] on link "Show Less..." at bounding box center [206, 379] width 273 height 21
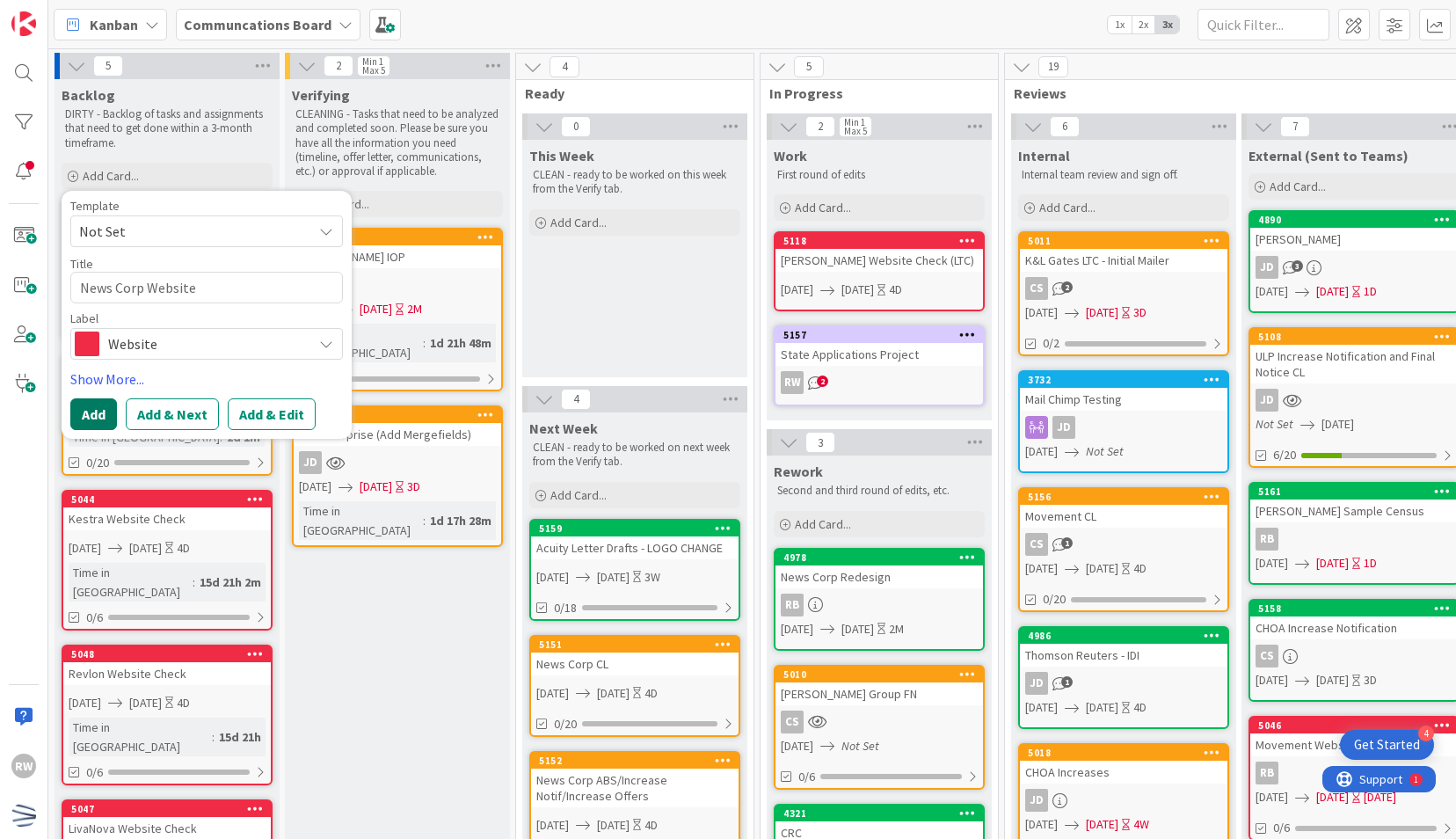
click at [101, 413] on button "Add" at bounding box center [94, 414] width 46 height 32
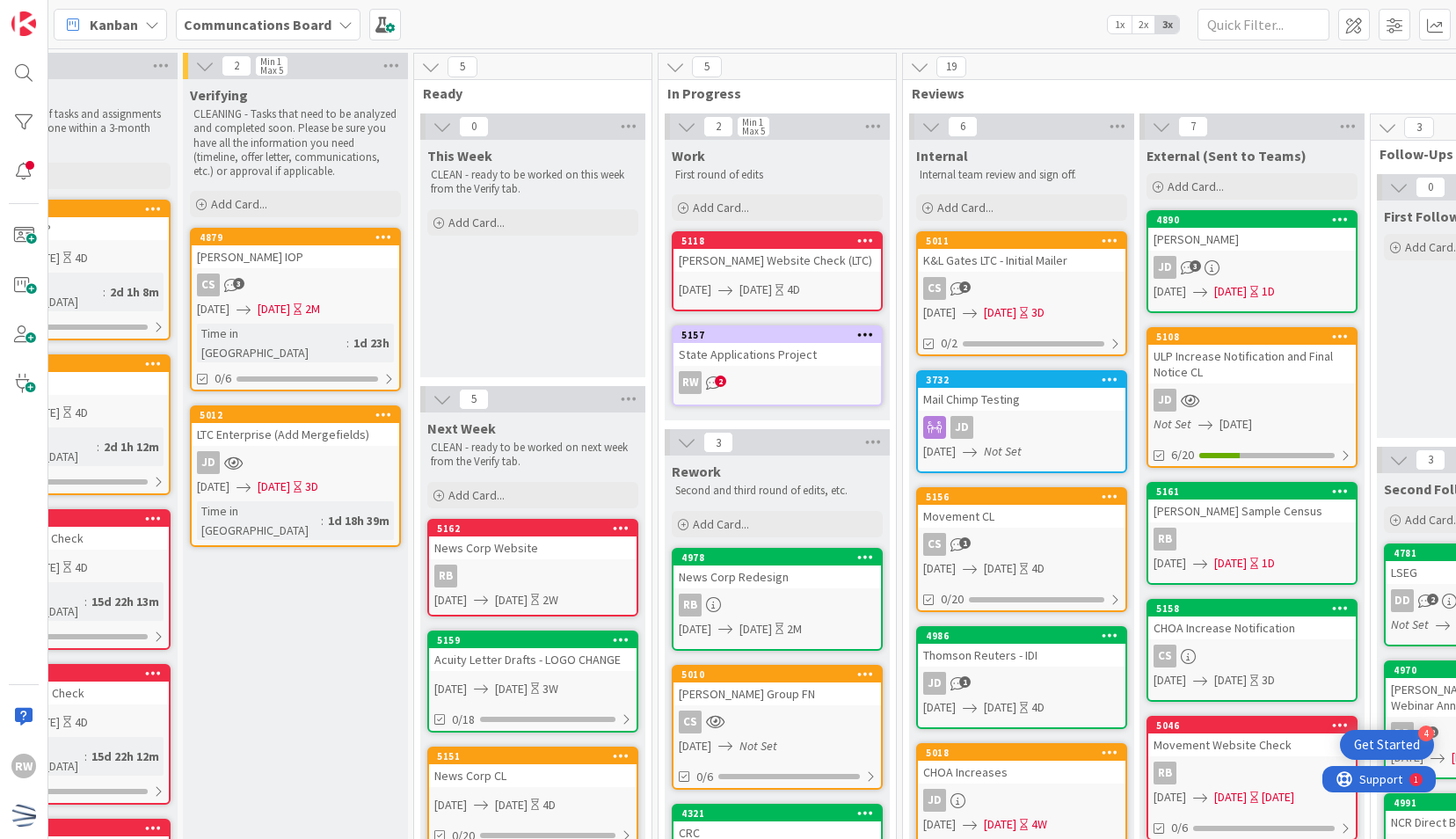
scroll to position [0, 291]
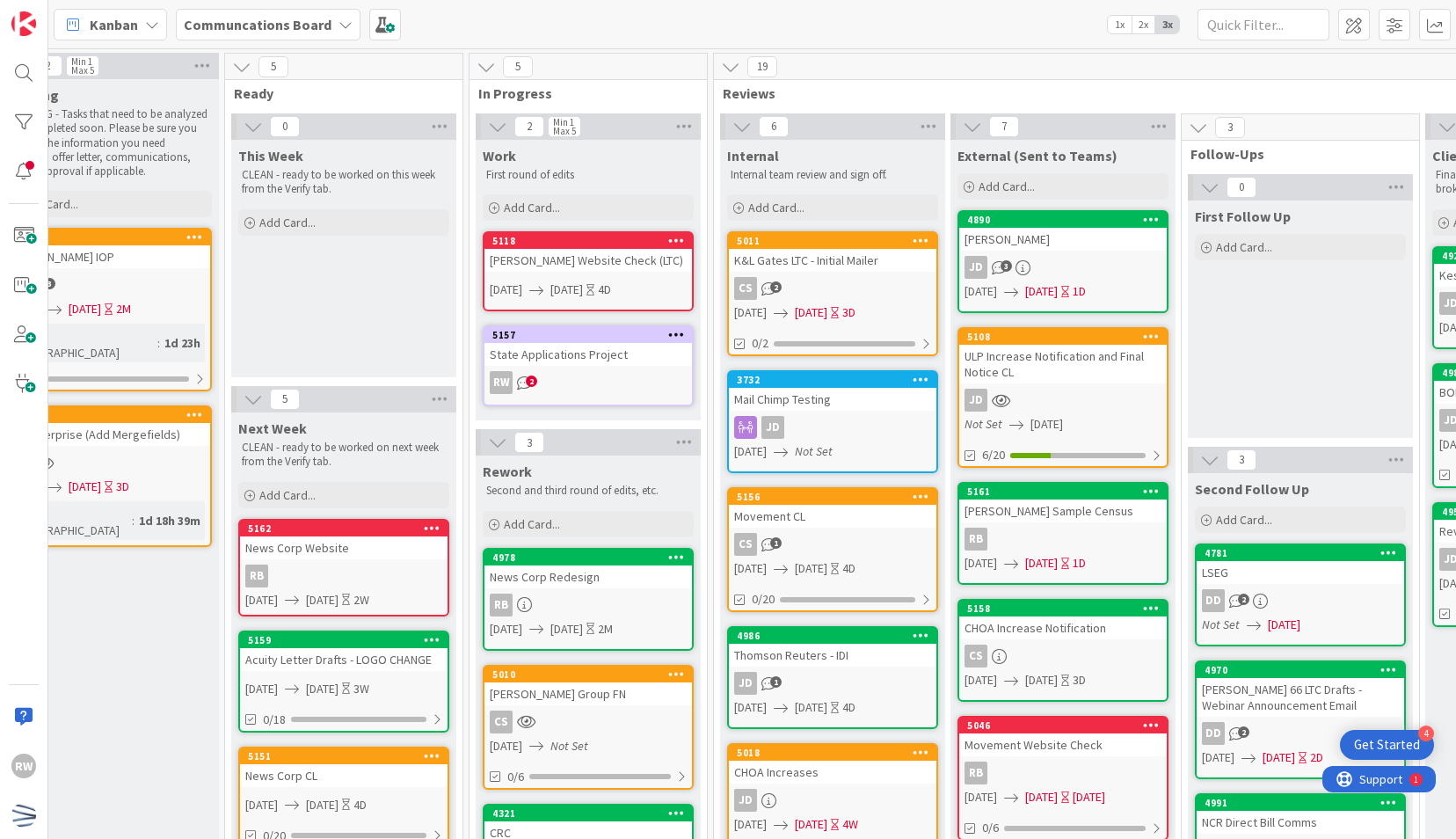
click at [615, 260] on div "[PERSON_NAME] Website Check (LTC)" at bounding box center [587, 260] width 207 height 23
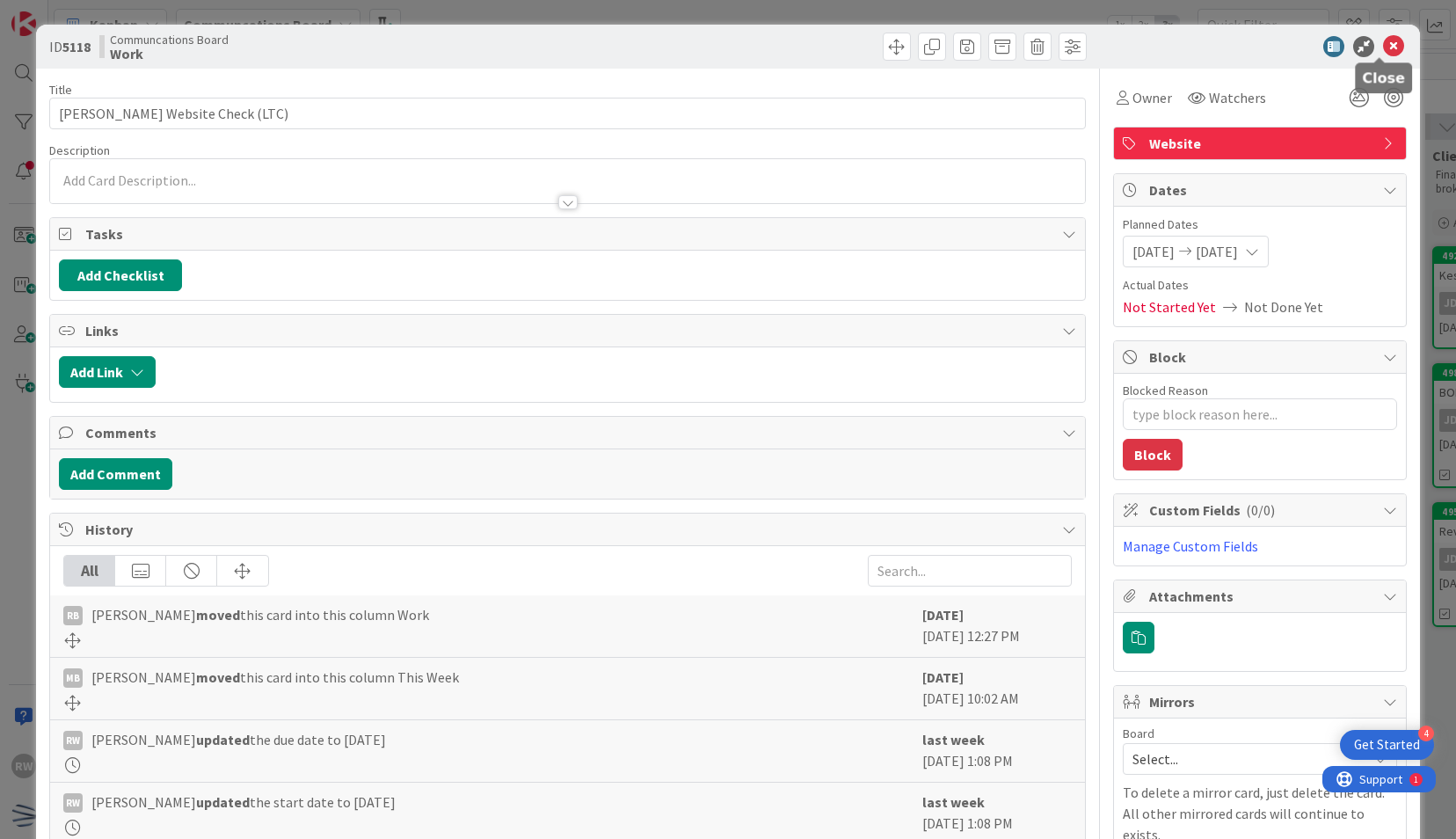
click at [1383, 44] on icon at bounding box center [1393, 46] width 21 height 21
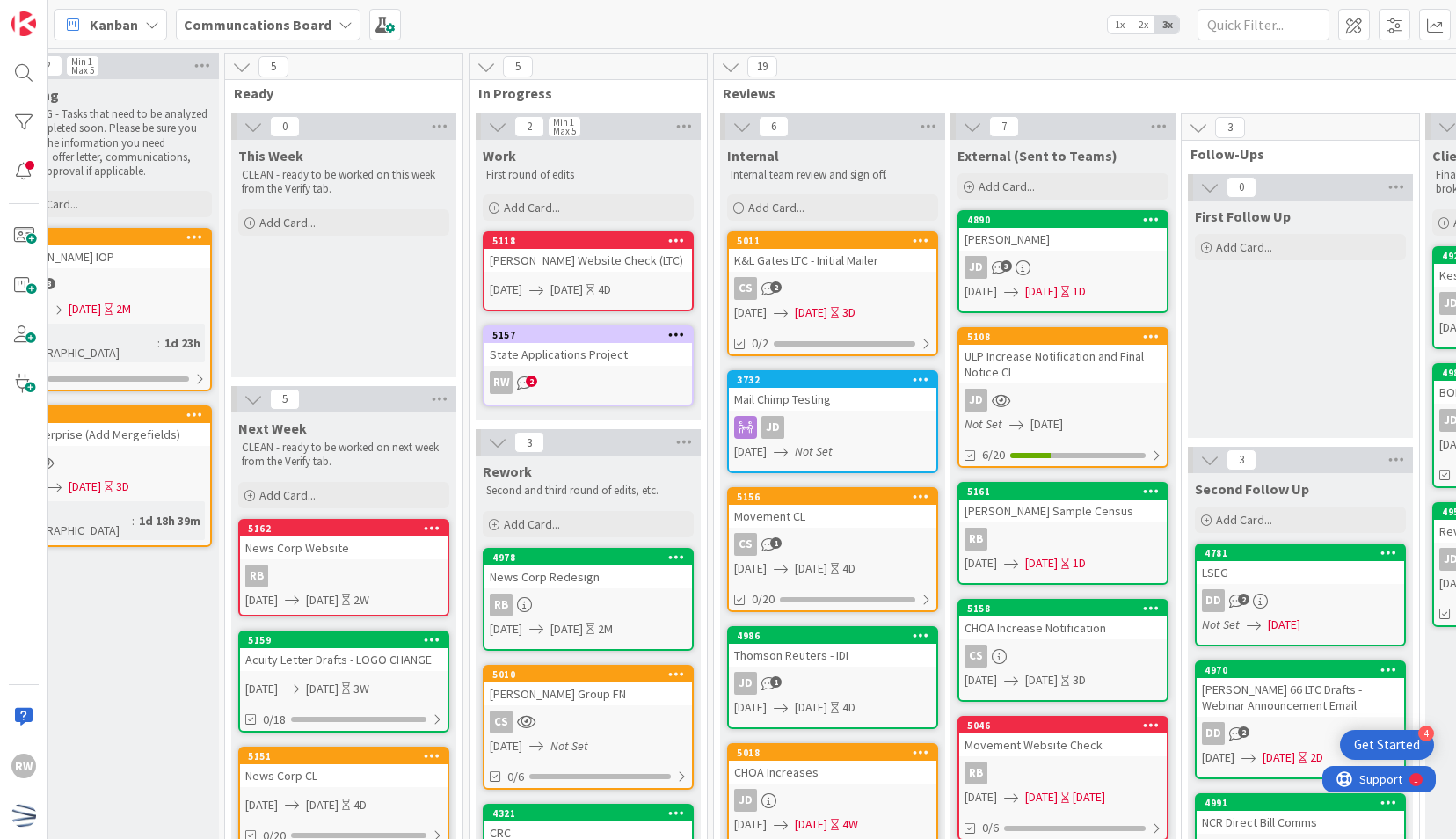
click at [585, 250] on div "[PERSON_NAME] Website Check (LTC)" at bounding box center [587, 260] width 207 height 23
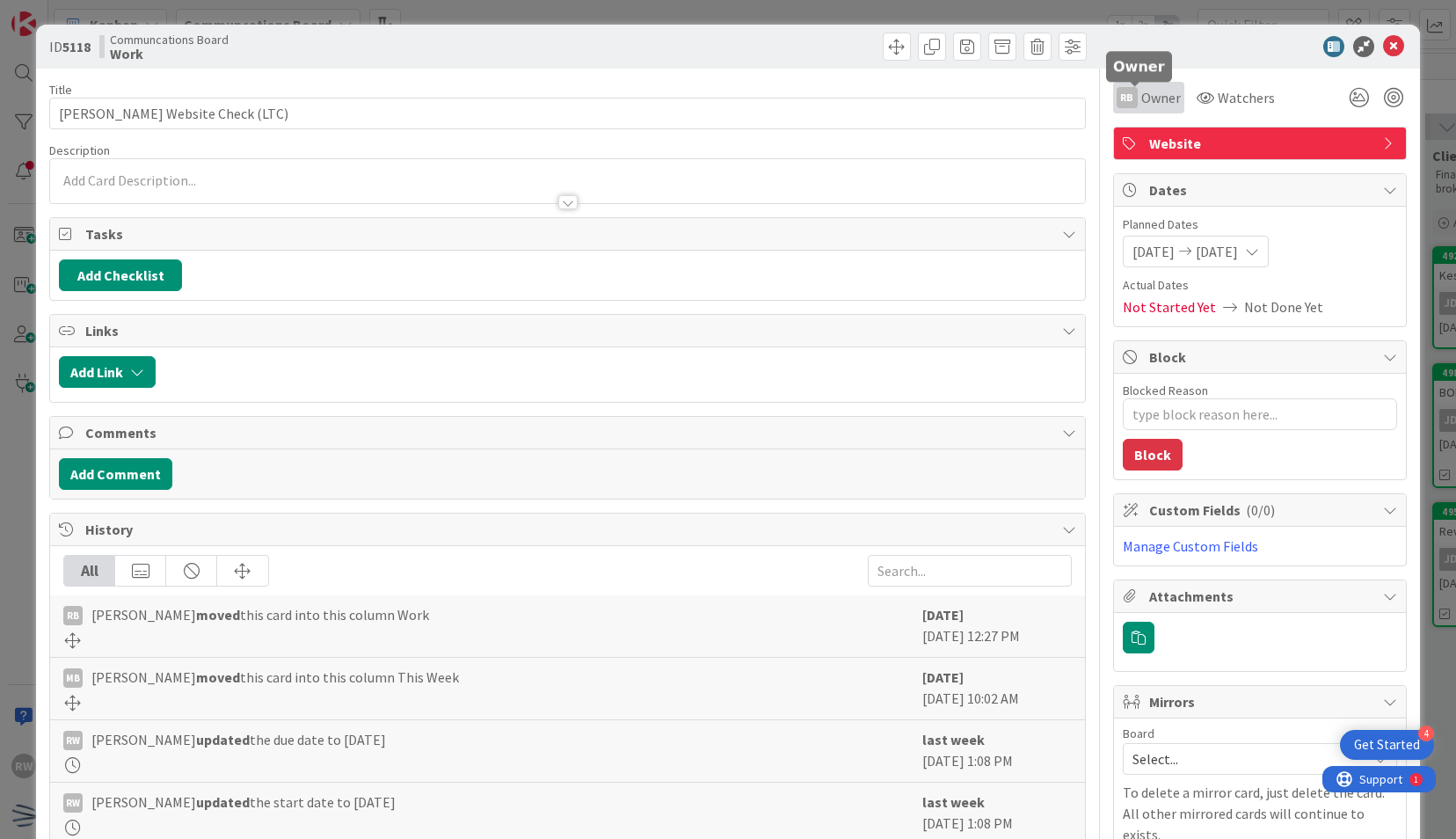
click at [1141, 100] on span "Owner" at bounding box center [1160, 97] width 40 height 21
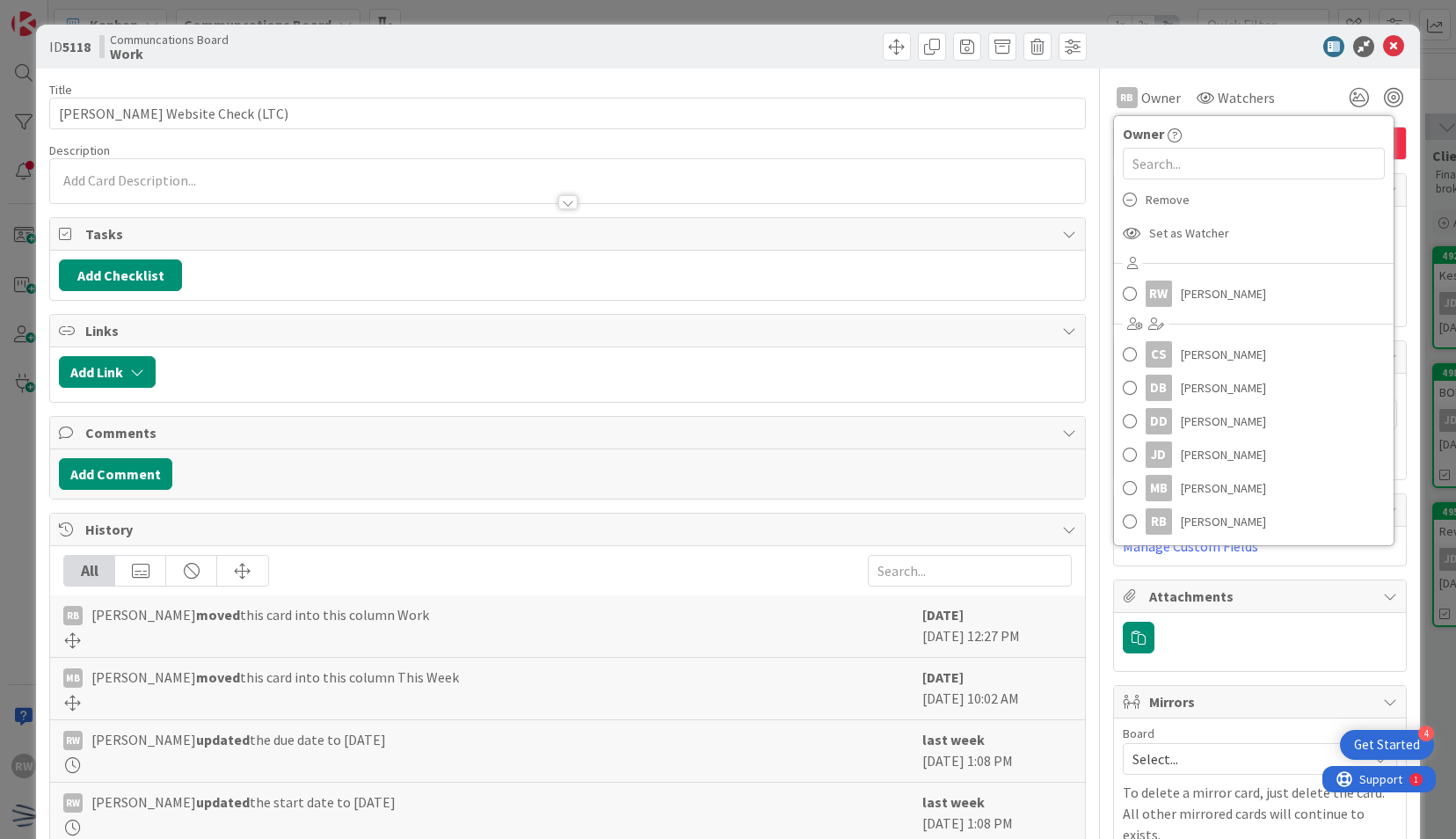
click at [1371, 33] on div "ID 5118 Communcations Board Work" at bounding box center [727, 47] width 1383 height 44
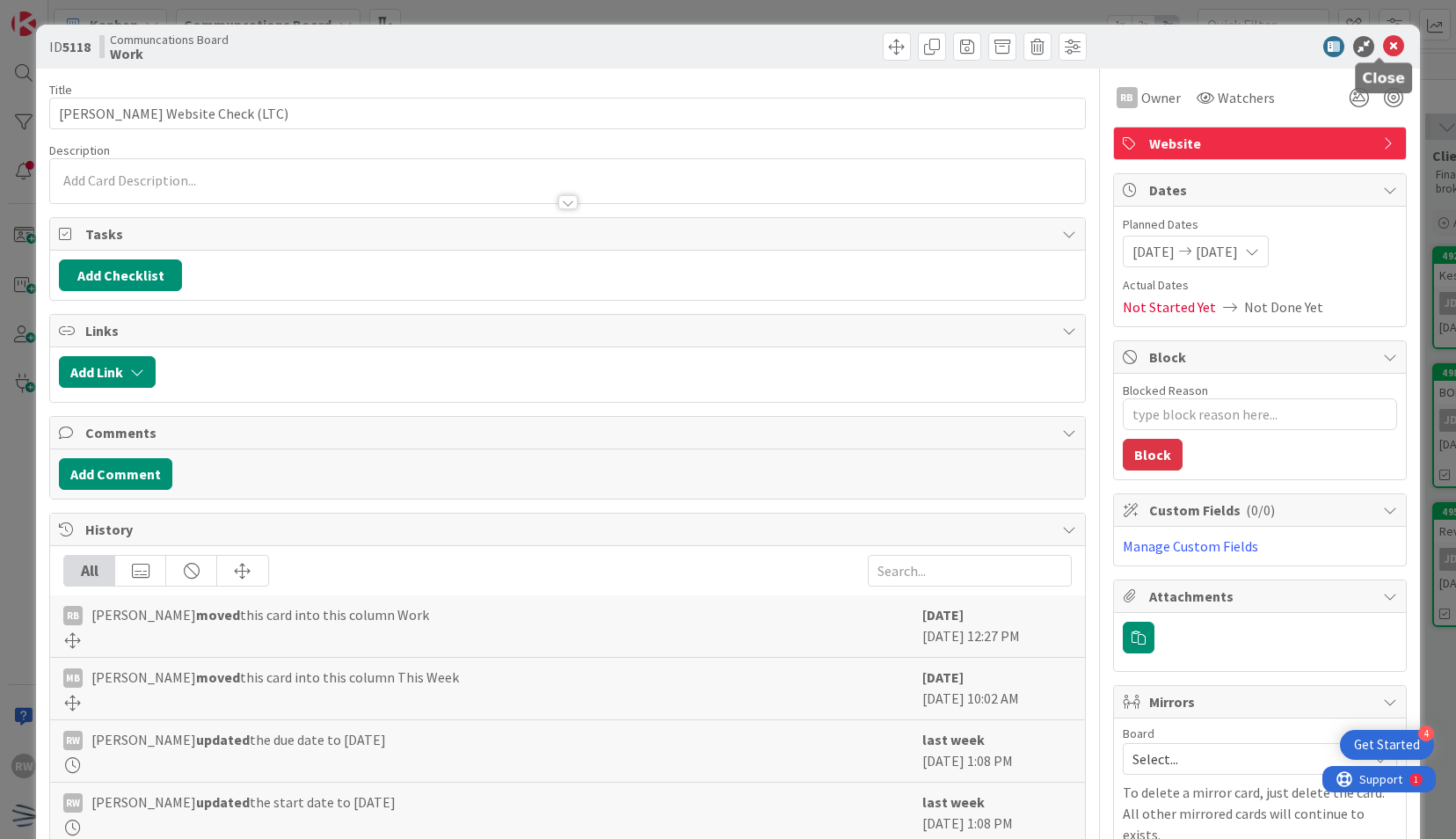
click at [1383, 45] on icon at bounding box center [1393, 46] width 21 height 21
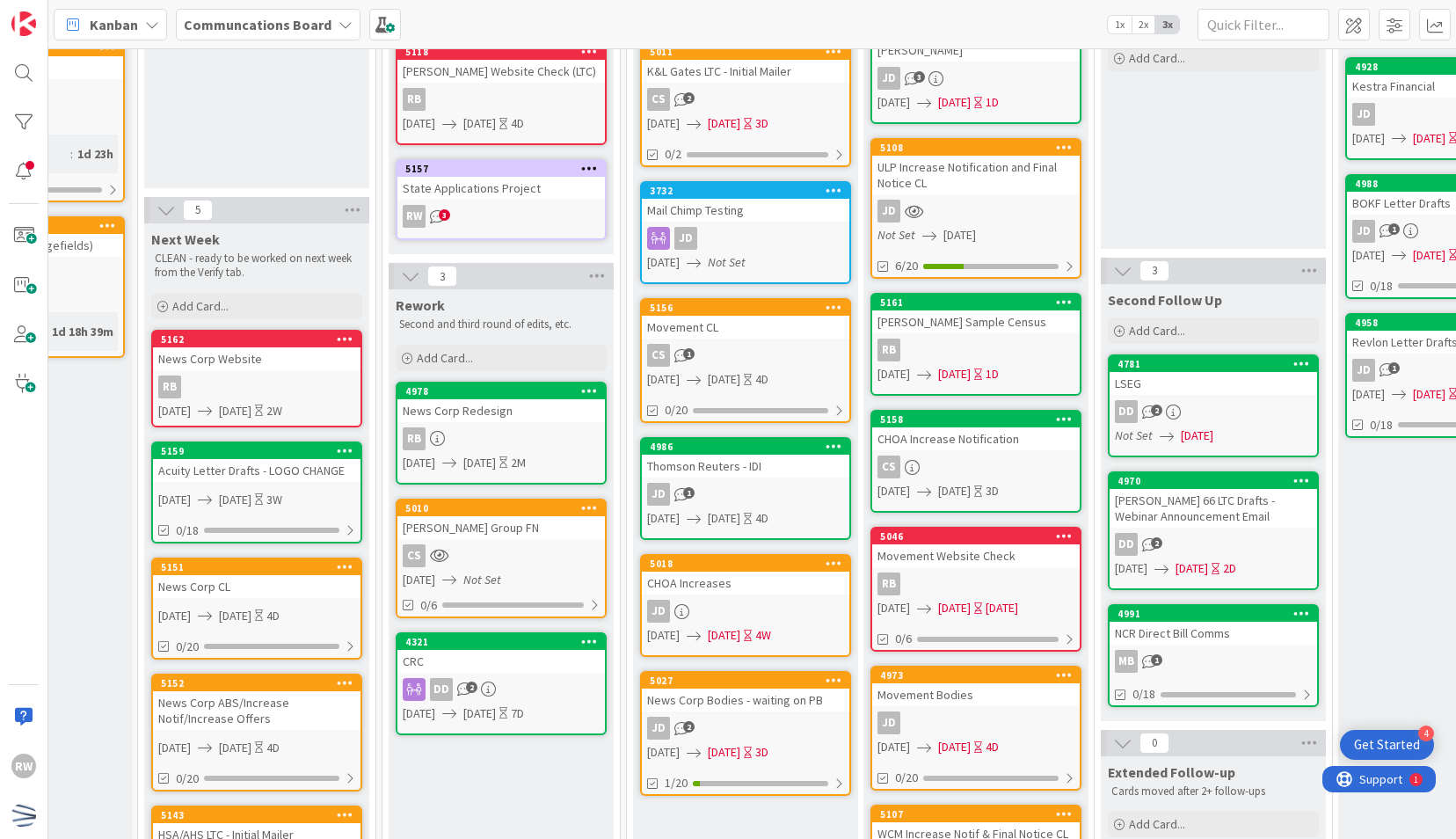
scroll to position [189, 373]
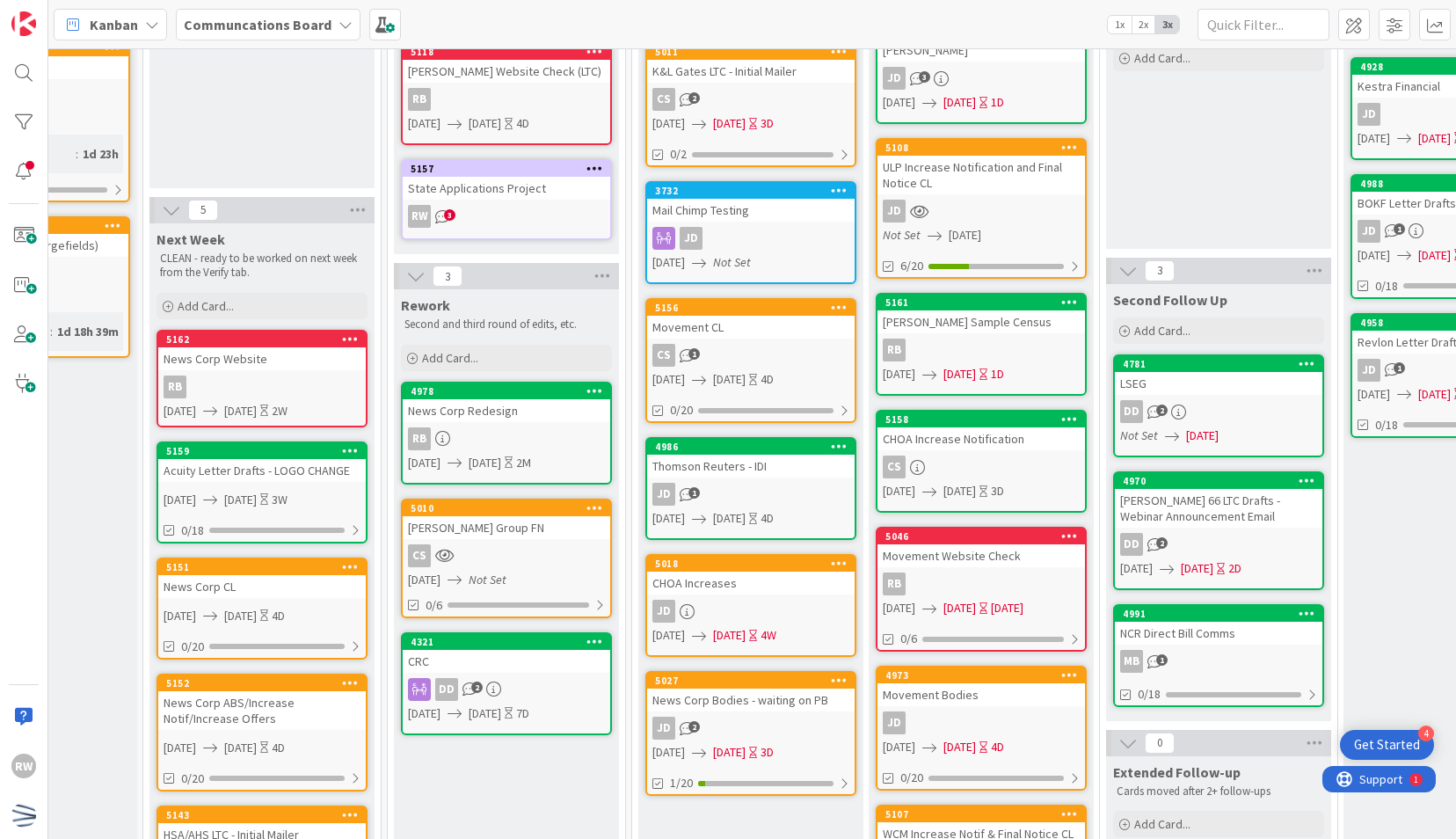
click at [504, 653] on div "CRC" at bounding box center [506, 662] width 207 height 23
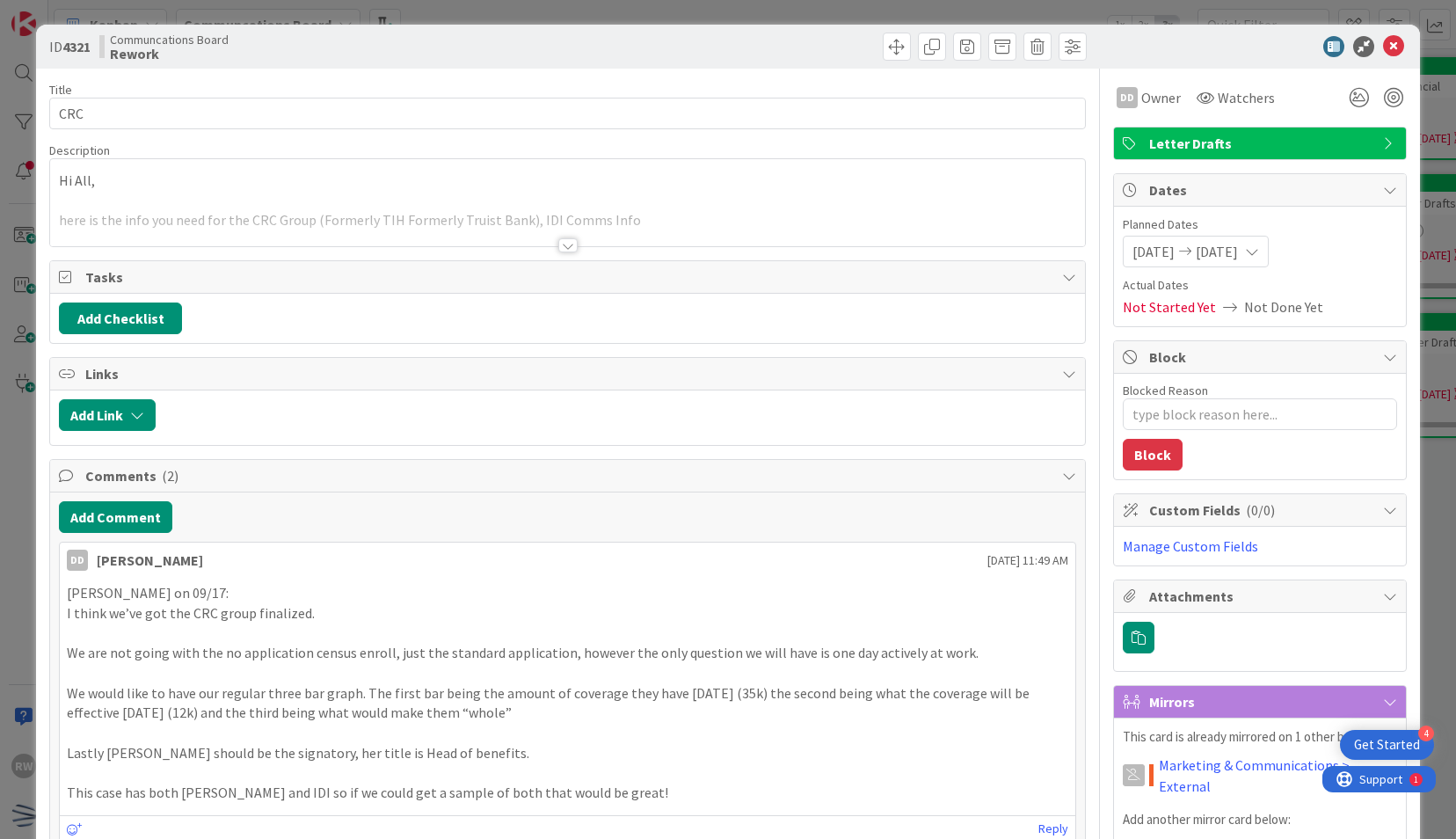
click at [1146, 252] on span "[DATE]" at bounding box center [1153, 252] width 42 height 21
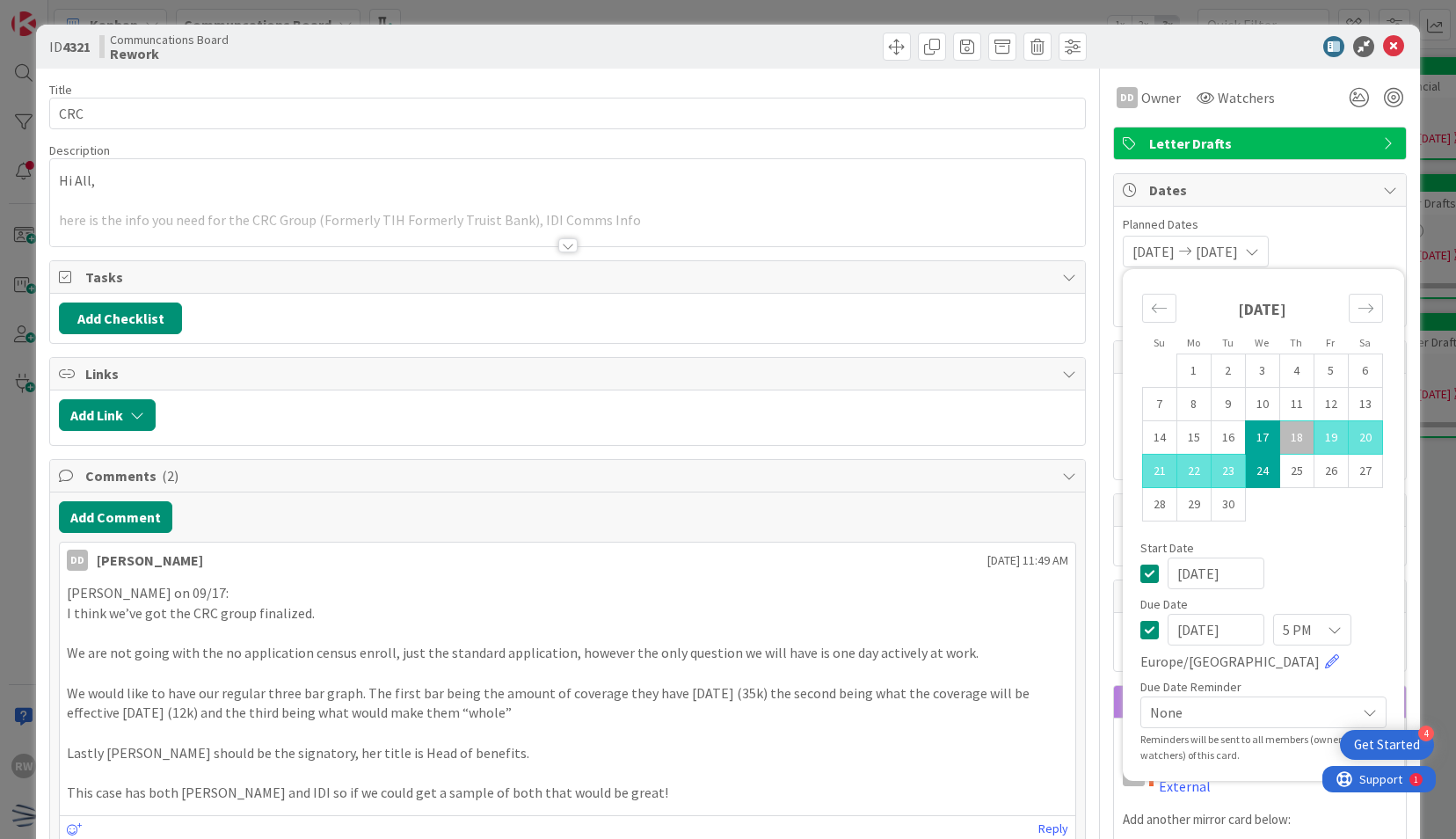
click at [1250, 440] on td "17" at bounding box center [1262, 438] width 35 height 34
type textarea "x"
click at [1322, 442] on td "19" at bounding box center [1331, 438] width 35 height 34
type input "[DATE]"
click at [1385, 44] on icon at bounding box center [1393, 46] width 21 height 21
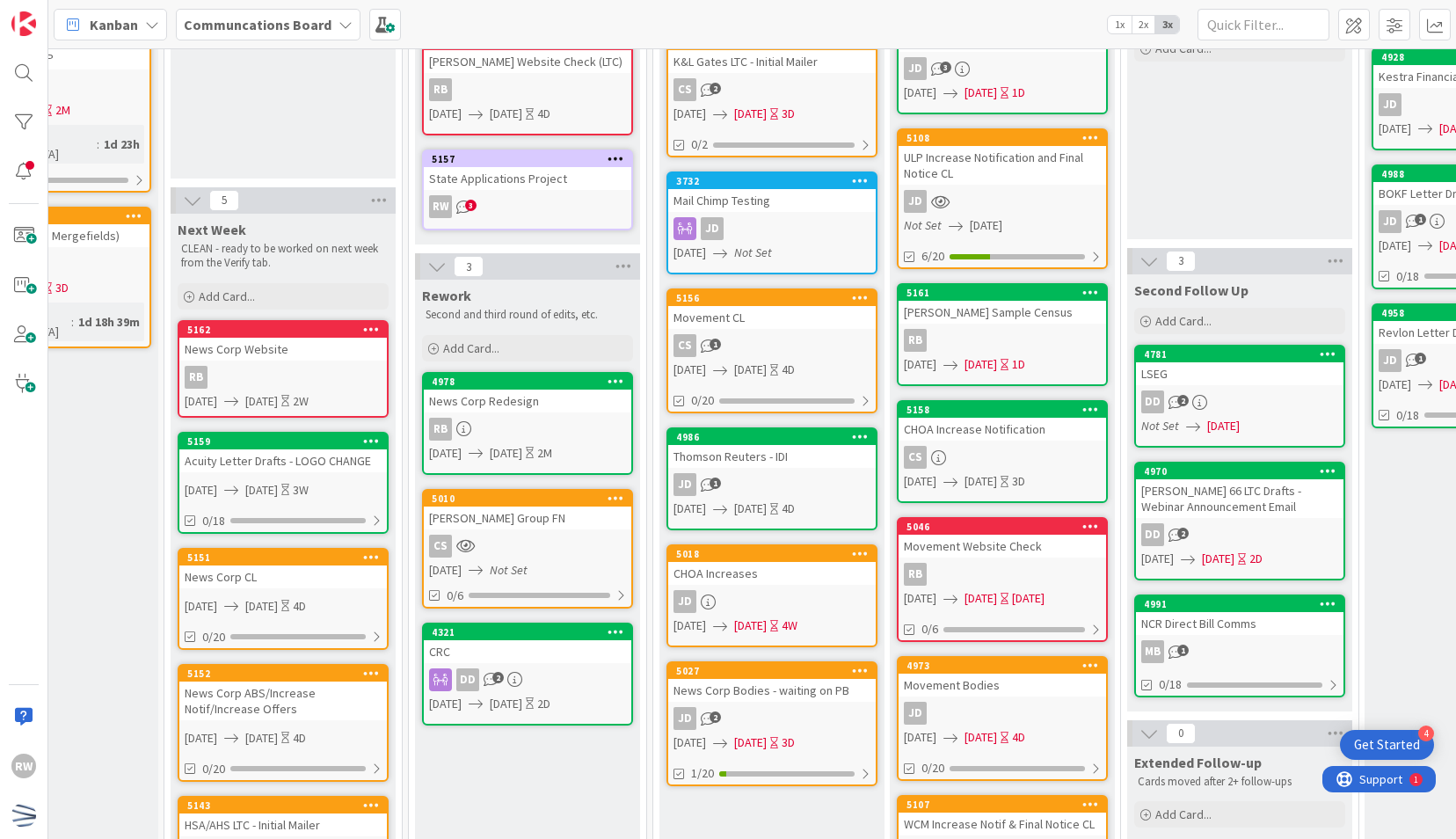
scroll to position [0, 352]
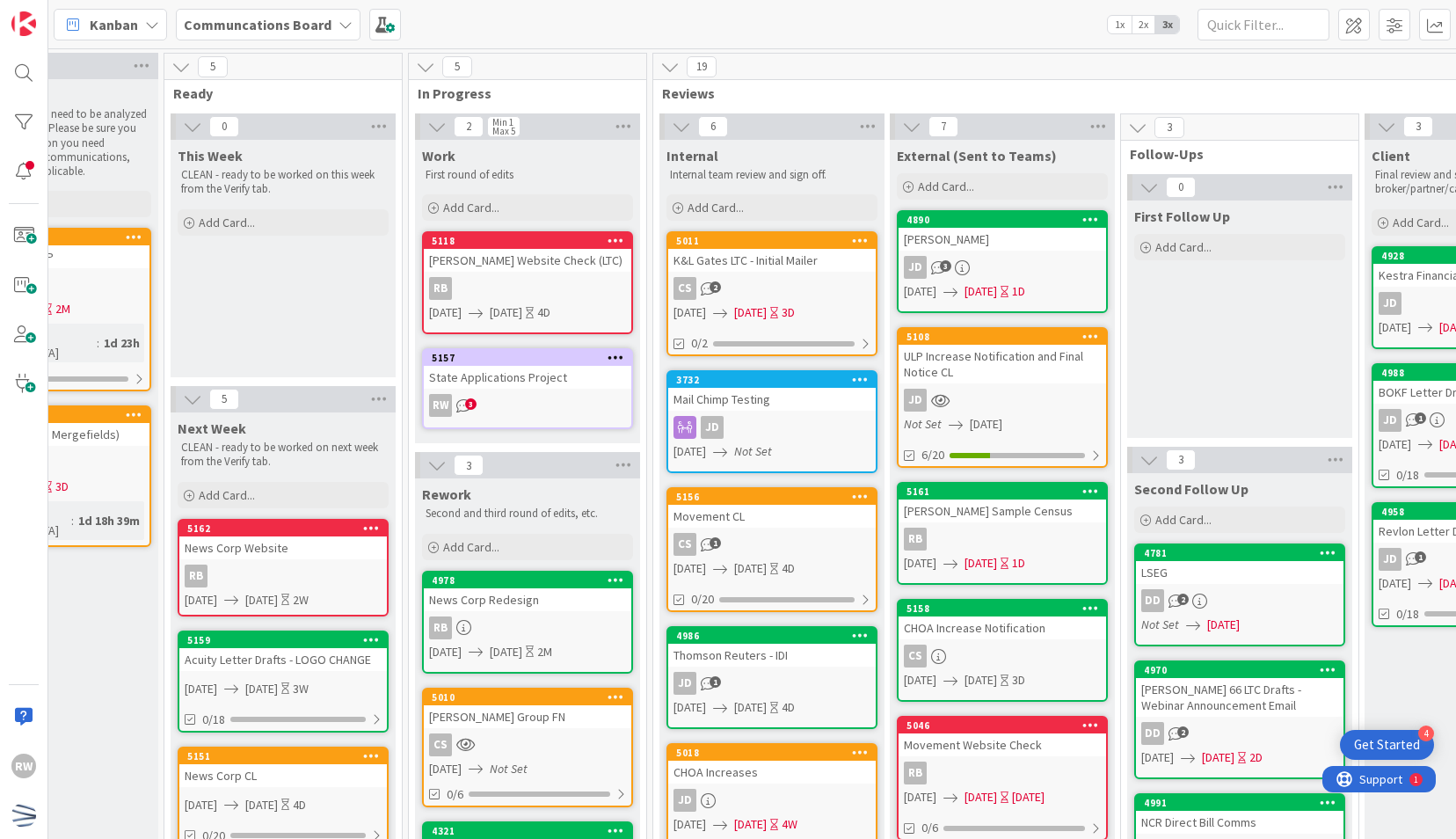
click at [512, 592] on div "News Corp Redesign" at bounding box center [526, 600] width 207 height 23
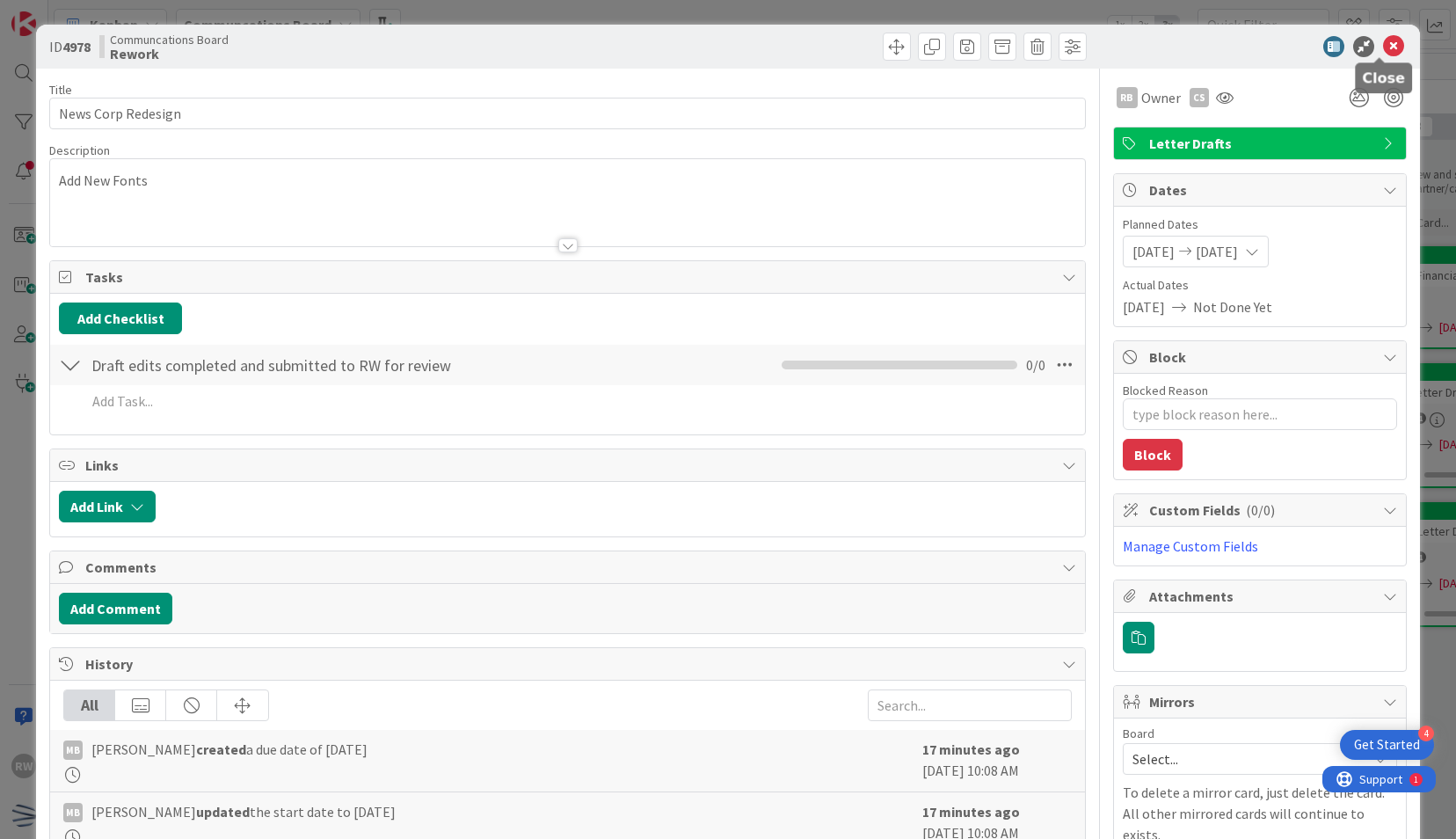
click at [1383, 47] on icon at bounding box center [1393, 46] width 21 height 21
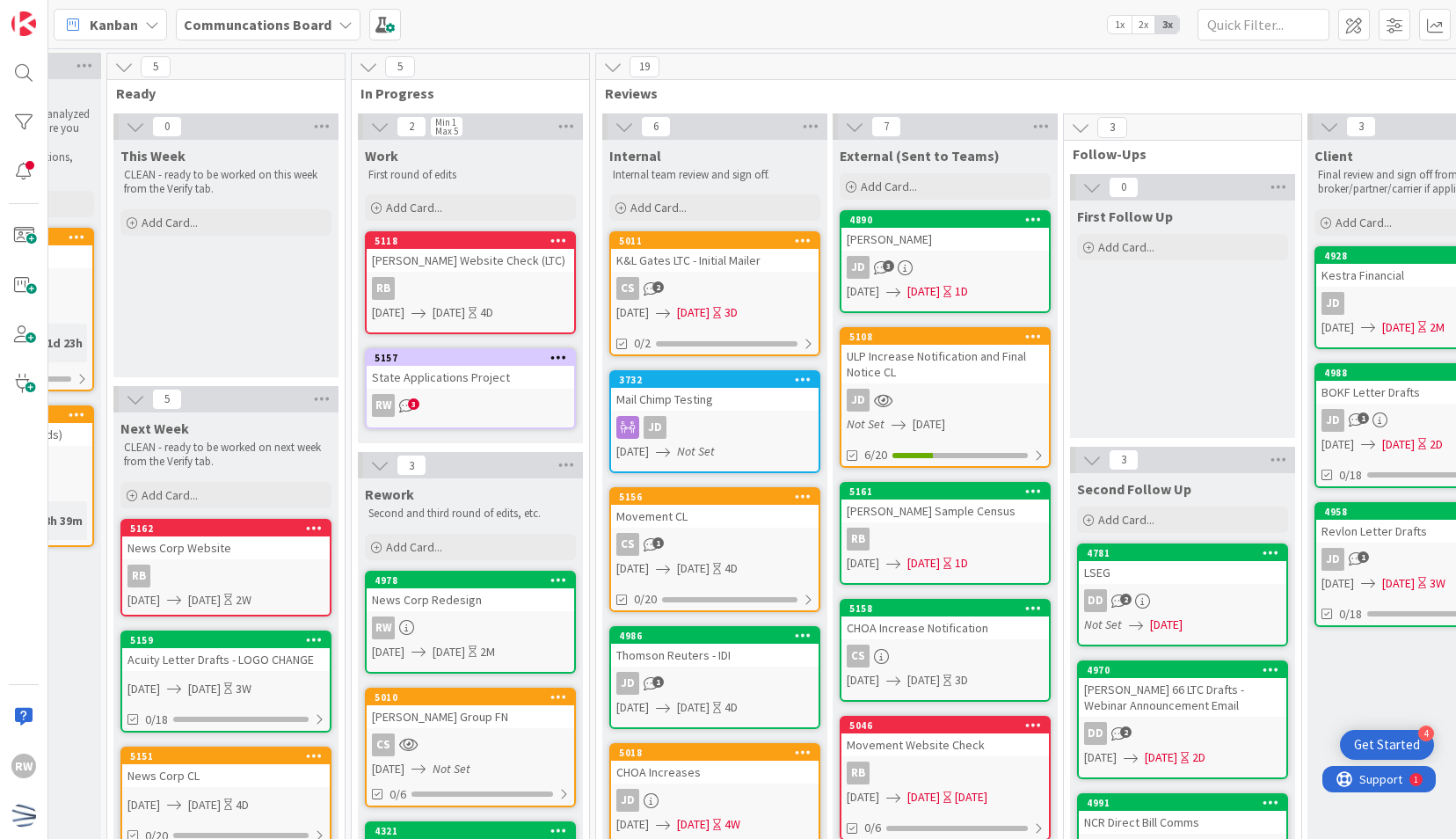
scroll to position [202, 409]
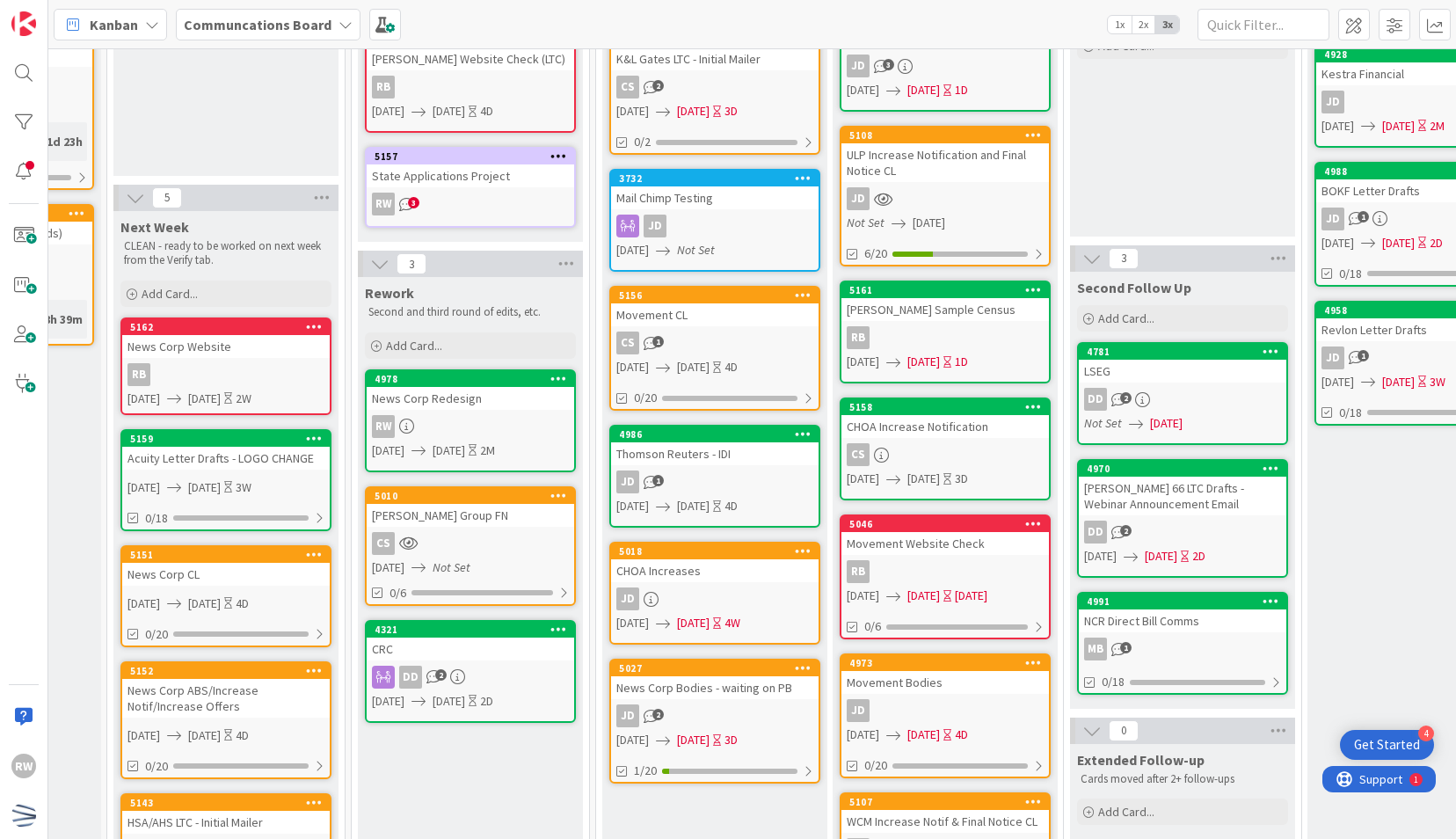
click at [700, 447] on div "Thomson Reuters - IDI" at bounding box center [715, 454] width 207 height 23
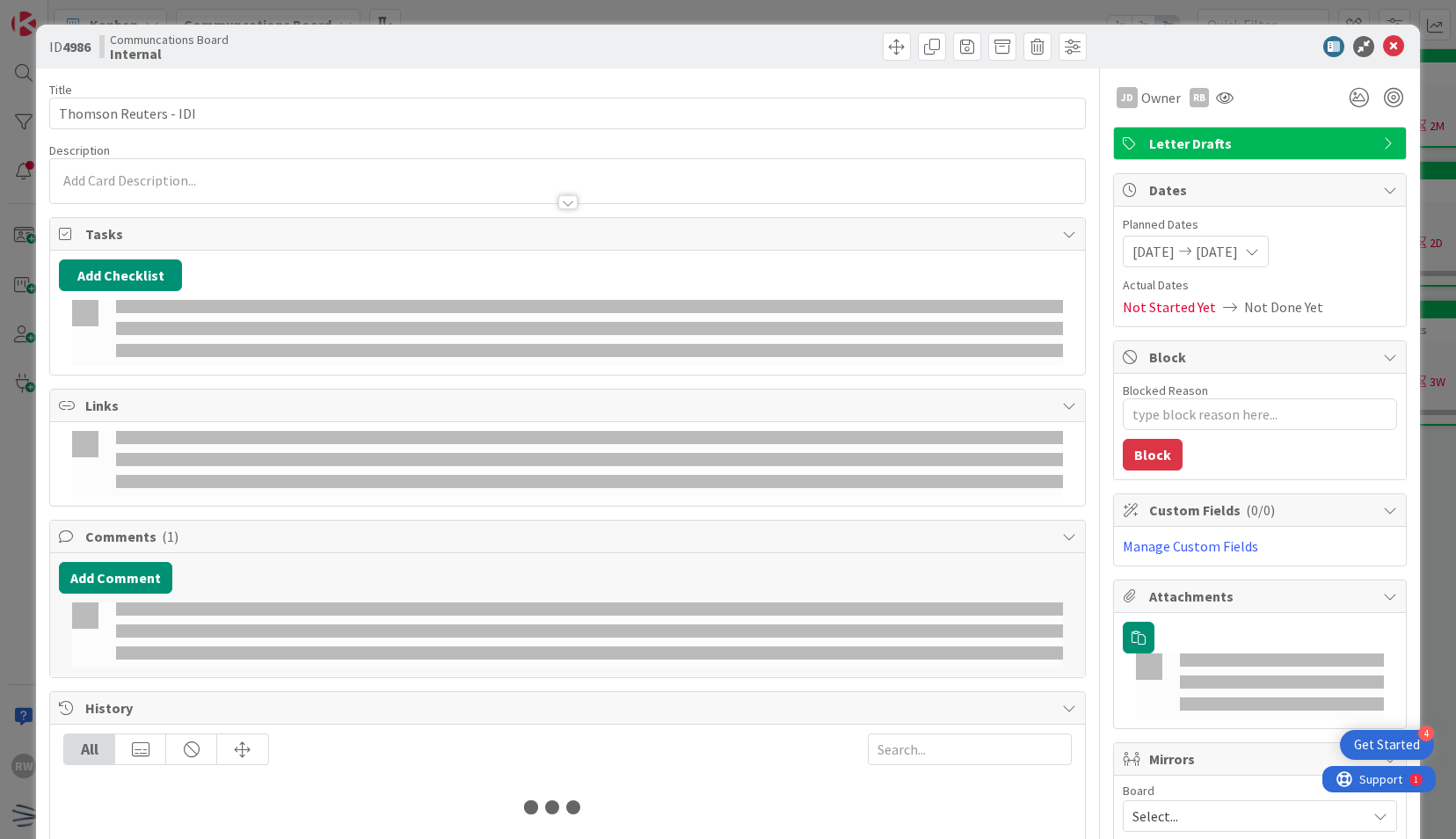
type textarea "x"
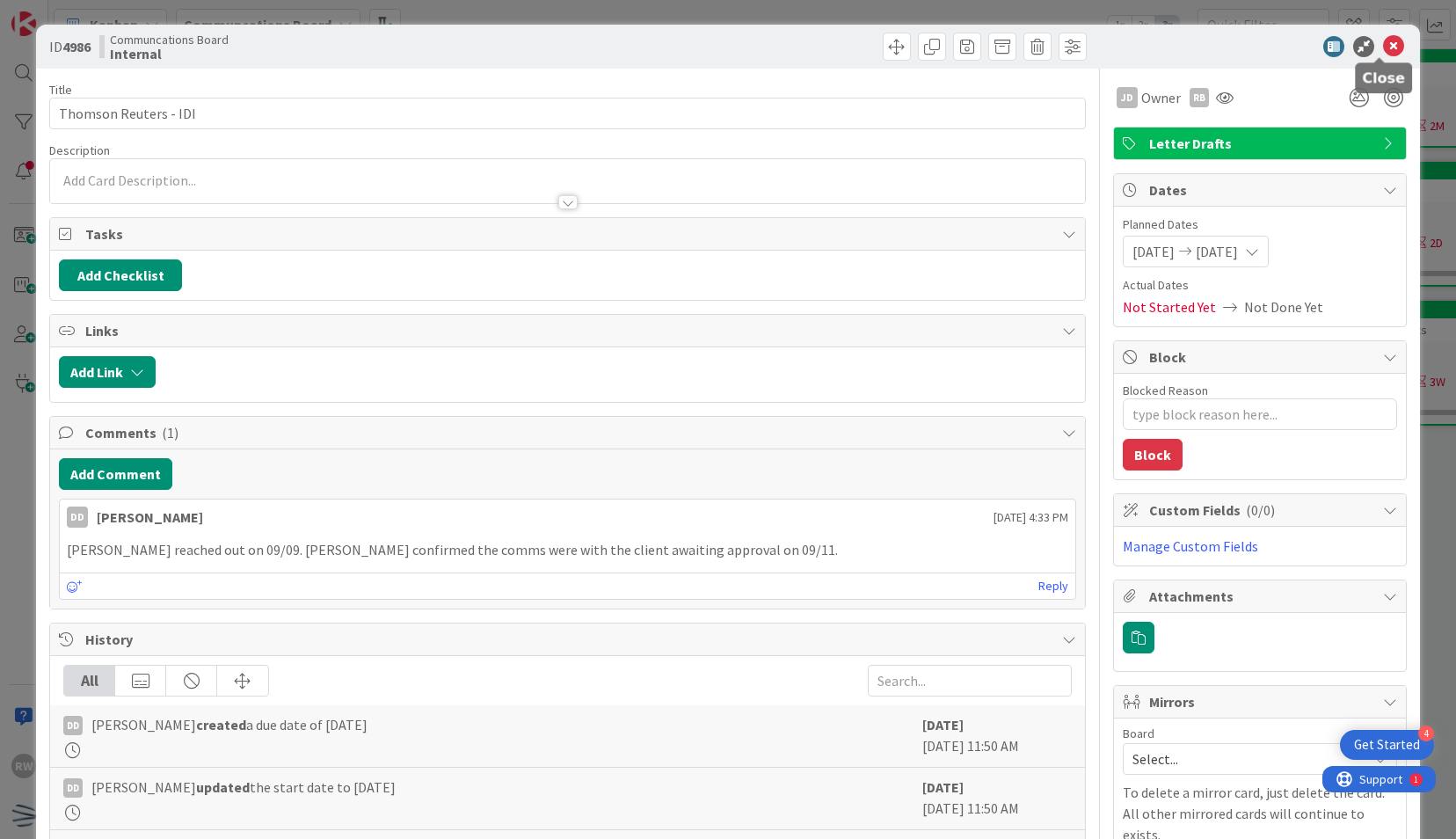
click at [1388, 44] on icon at bounding box center [1393, 46] width 21 height 21
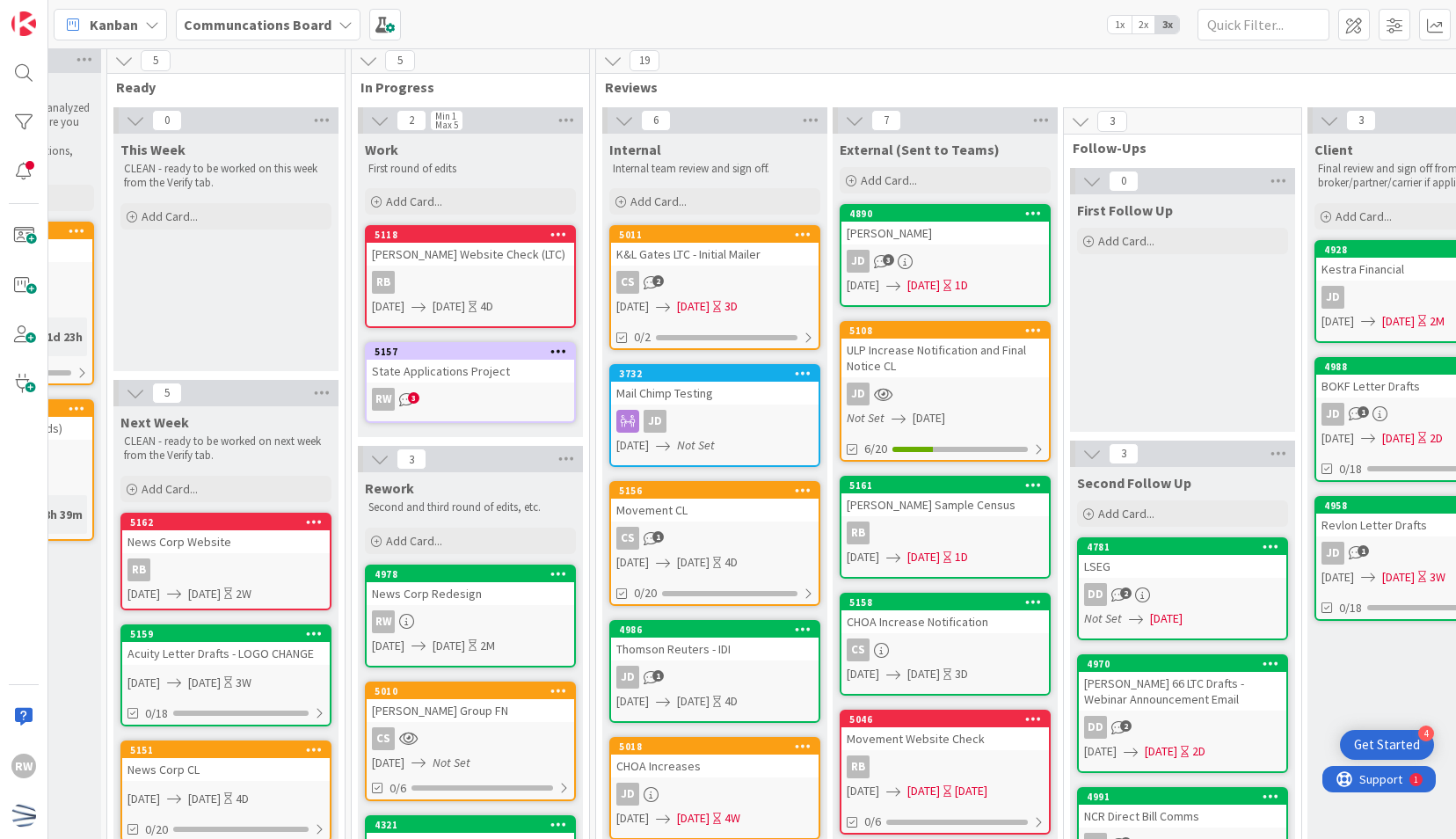
scroll to position [0, 409]
